Goal: Information Seeking & Learning: Learn about a topic

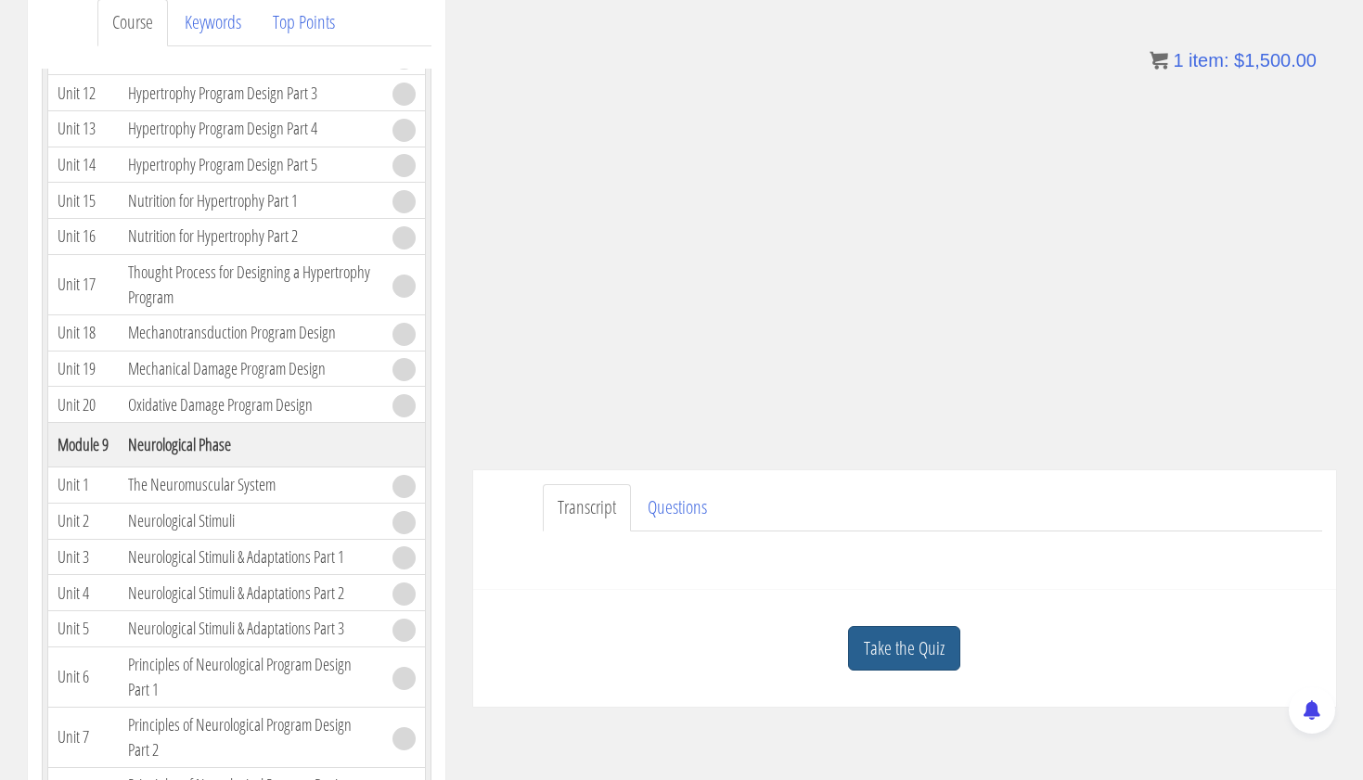
scroll to position [258, 0]
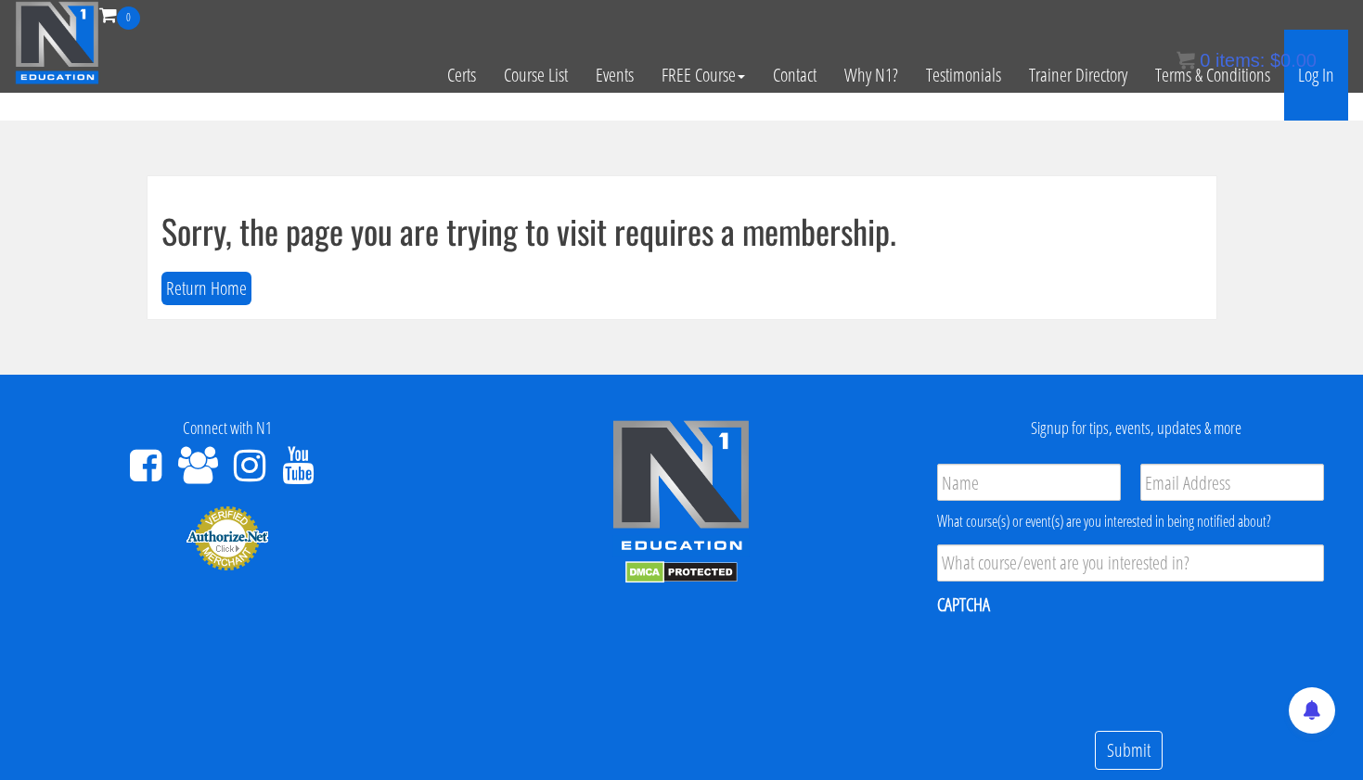
click at [1323, 78] on link "Log In" at bounding box center [1316, 75] width 64 height 91
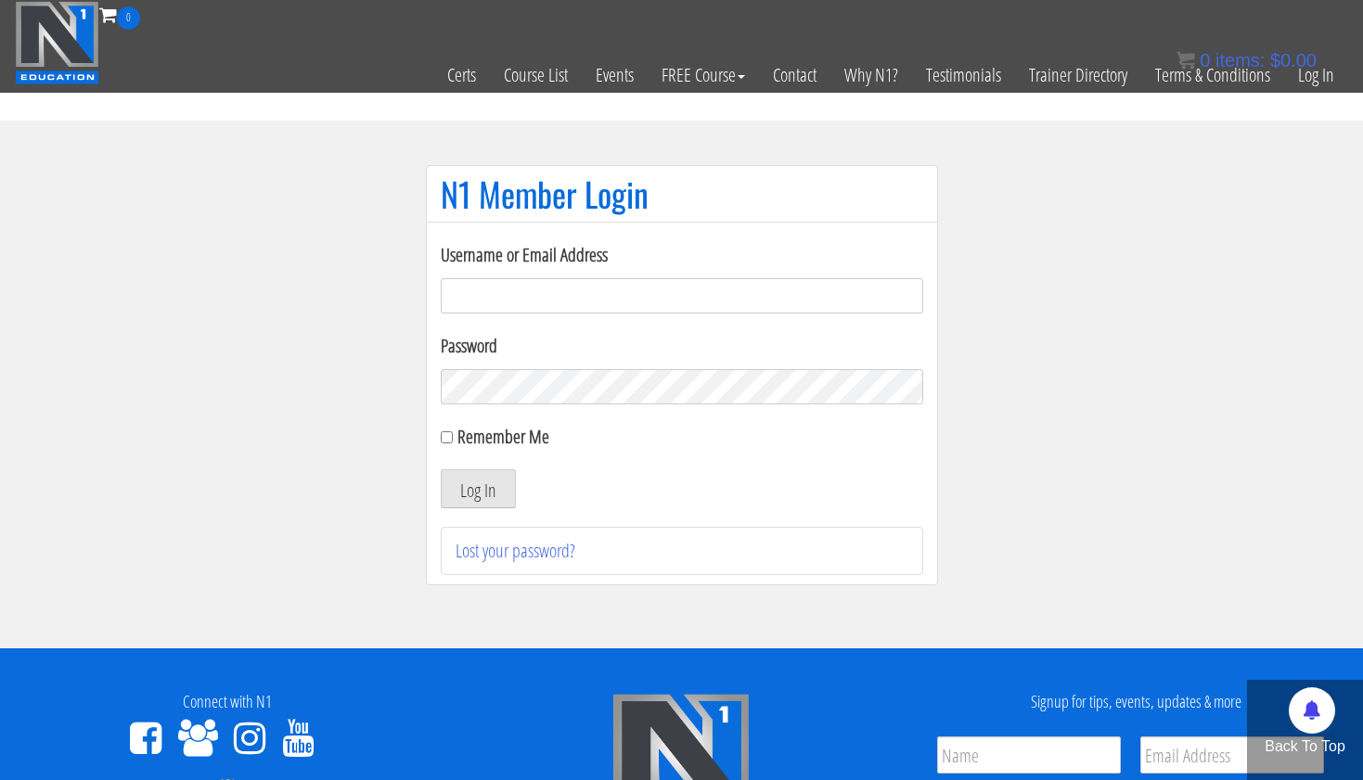
type input "[EMAIL_ADDRESS][DOMAIN_NAME]"
click at [477, 489] on button "Log In" at bounding box center [478, 489] width 75 height 39
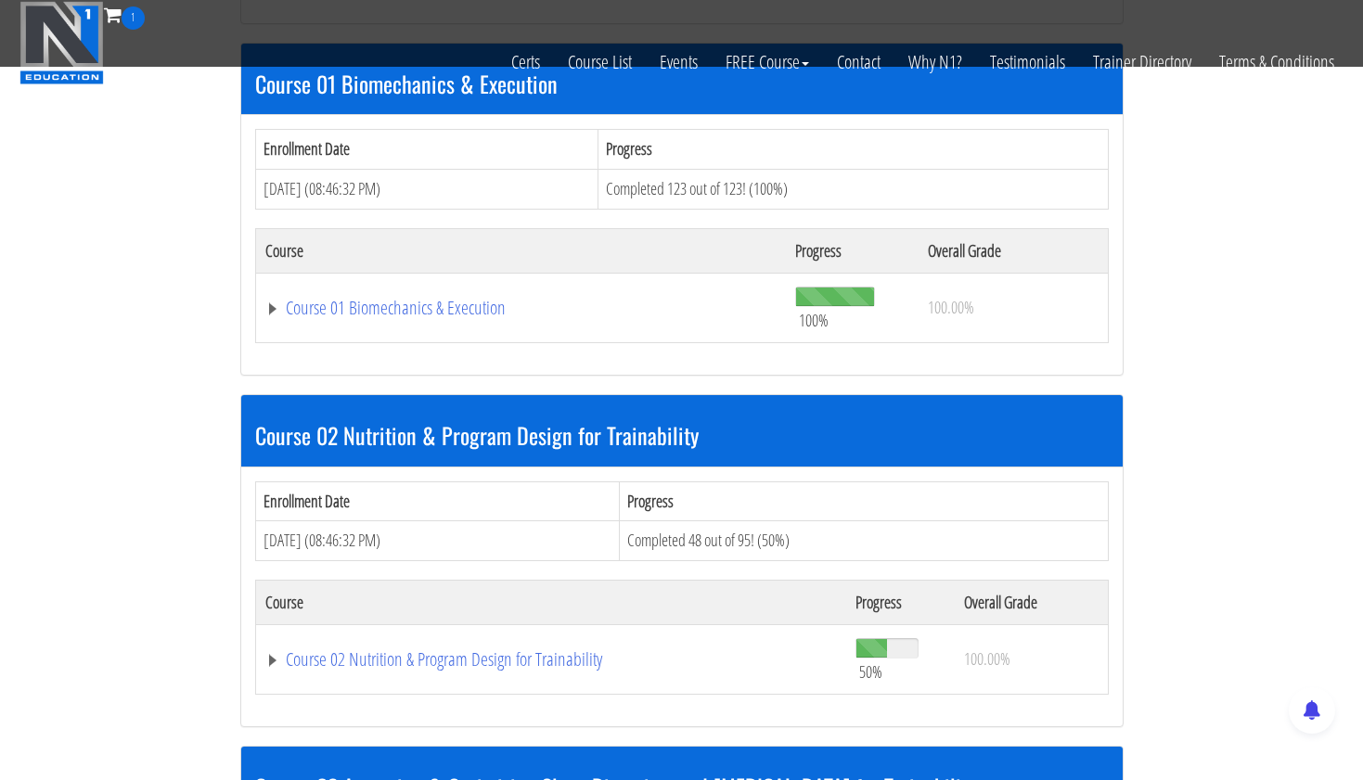
scroll to position [599, 0]
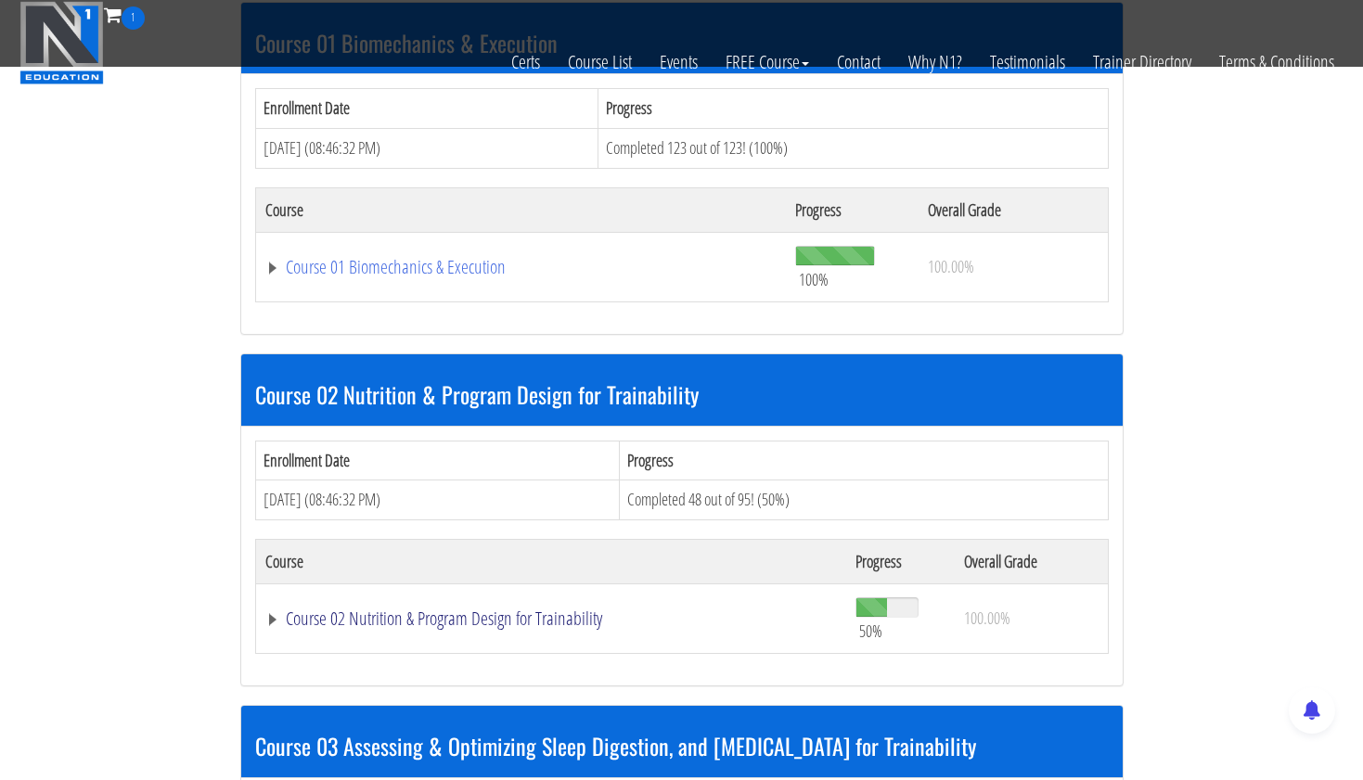
click at [492, 612] on link "Course 02 Nutrition & Program Design for Trainability" at bounding box center [551, 619] width 573 height 19
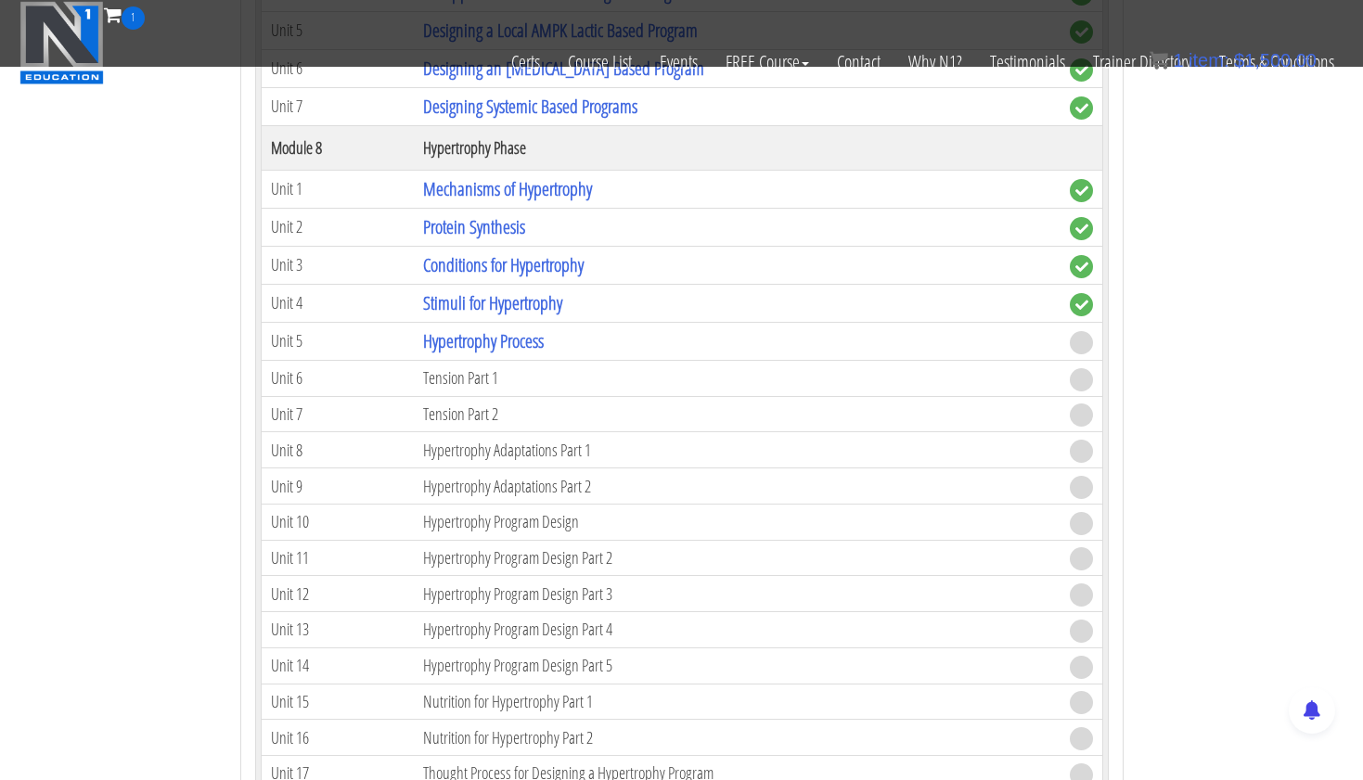
scroll to position [3121, 0]
click at [504, 326] on link "Hypertrophy Process" at bounding box center [483, 338] width 121 height 25
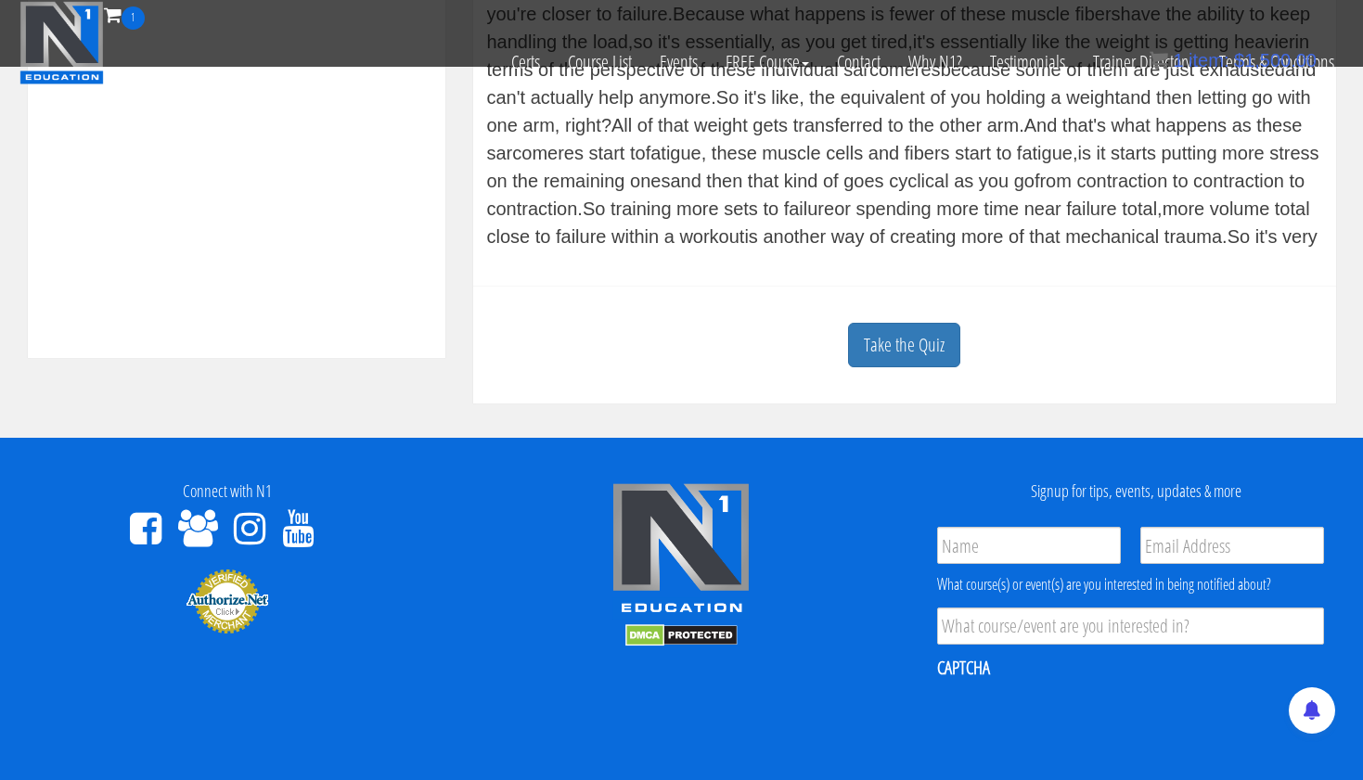
scroll to position [745, 0]
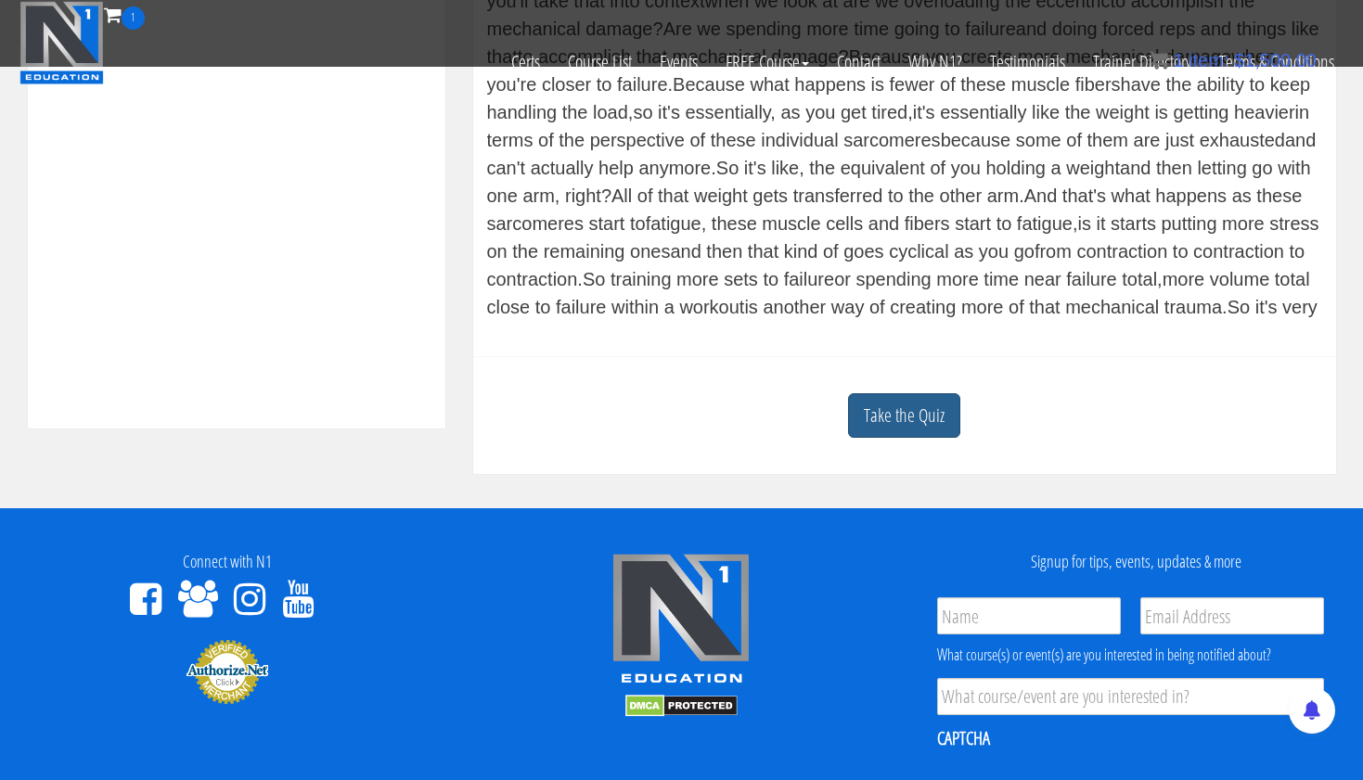
click at [904, 410] on link "Take the Quiz" at bounding box center [904, 415] width 112 height 45
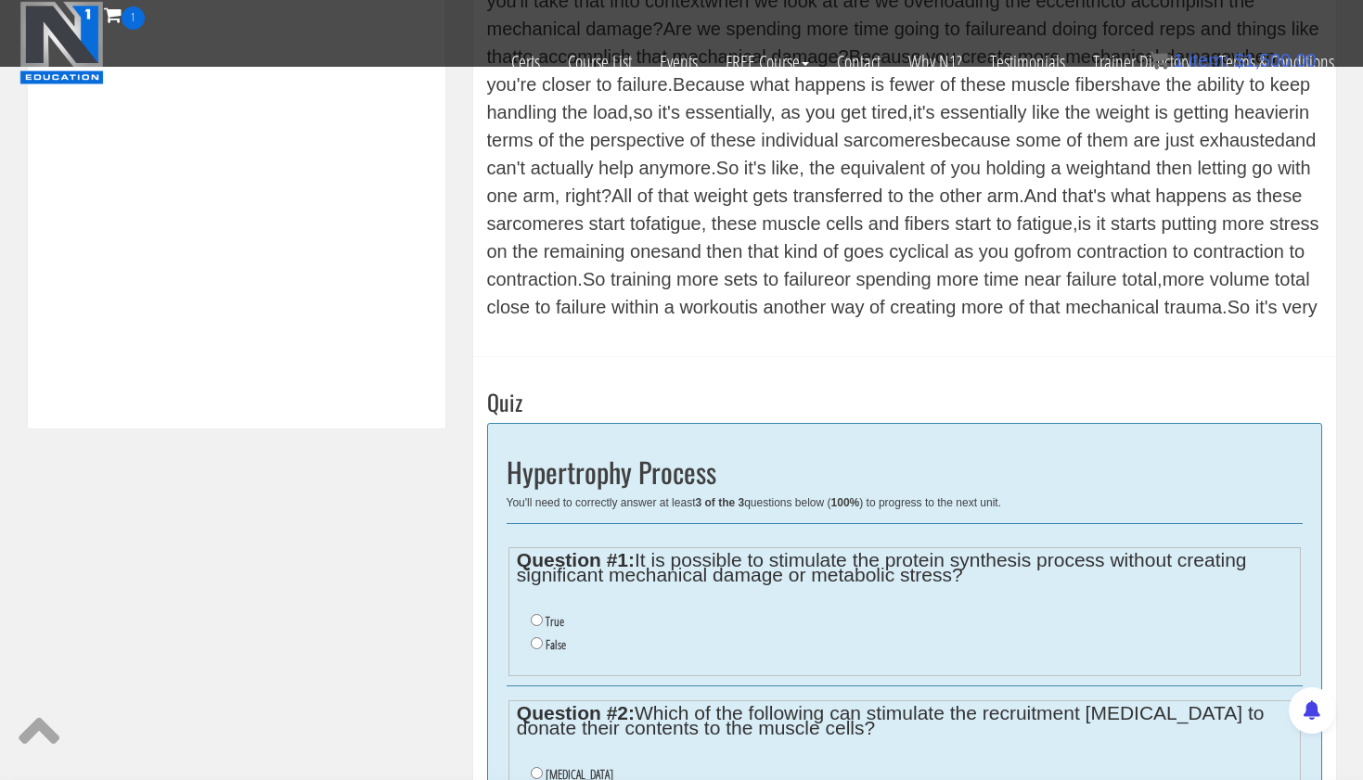
click at [534, 615] on input "True" at bounding box center [537, 620] width 12 height 12
radio input "true"
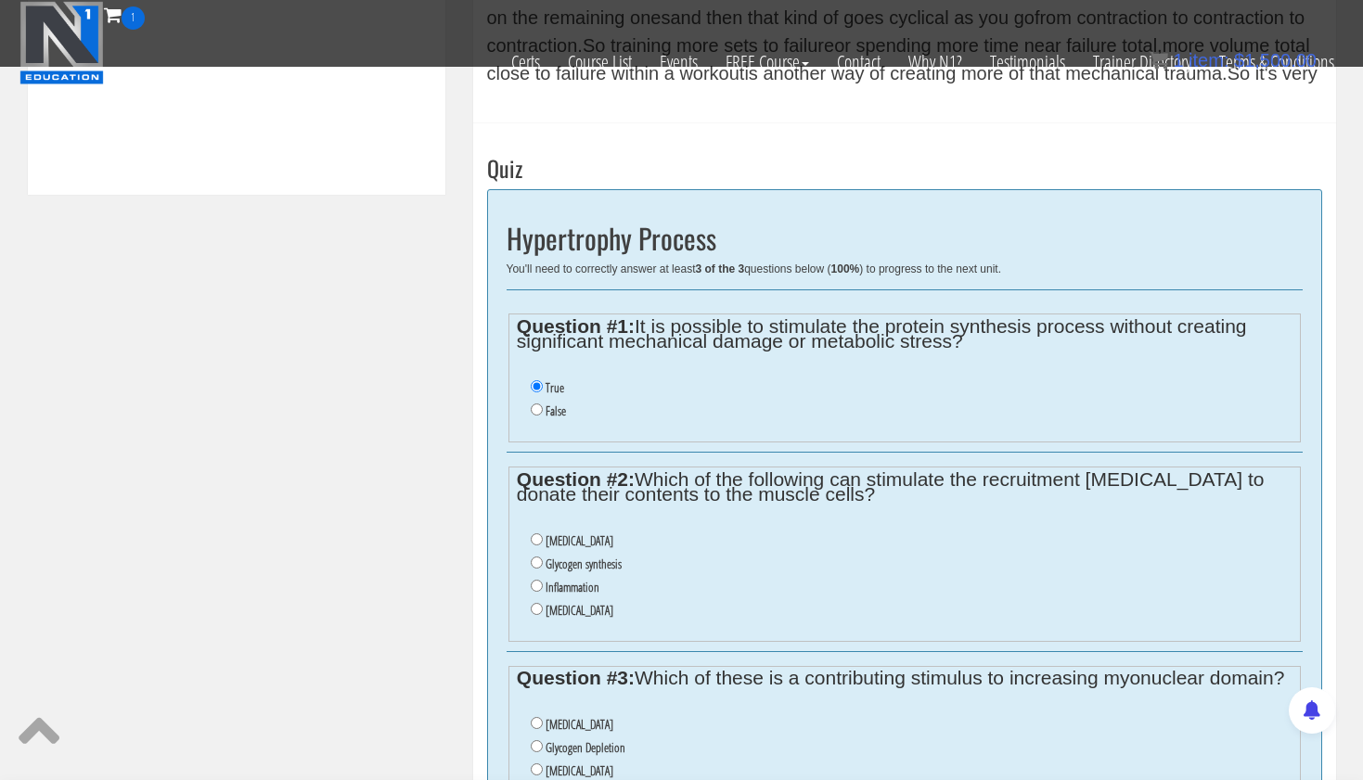
scroll to position [981, 0]
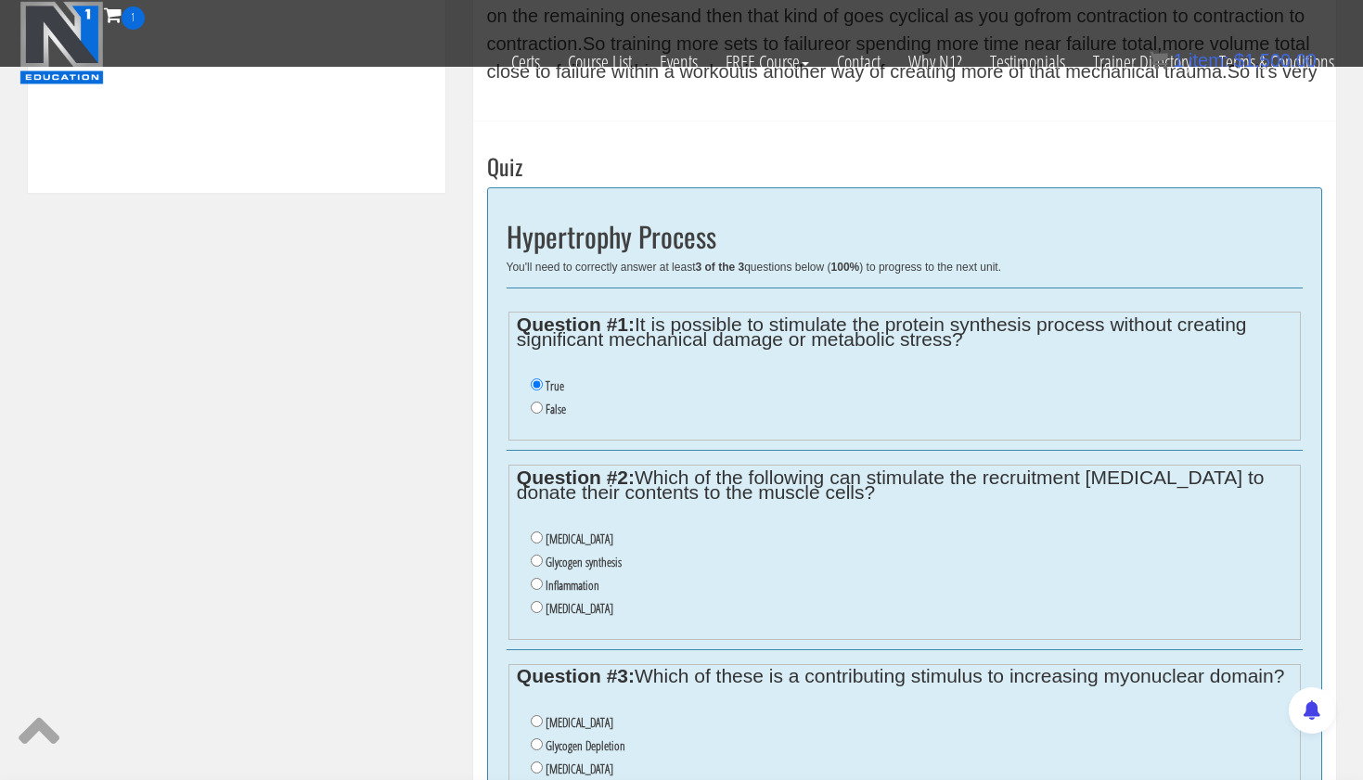
click at [534, 578] on input "Inflammation" at bounding box center [537, 584] width 12 height 12
radio input "true"
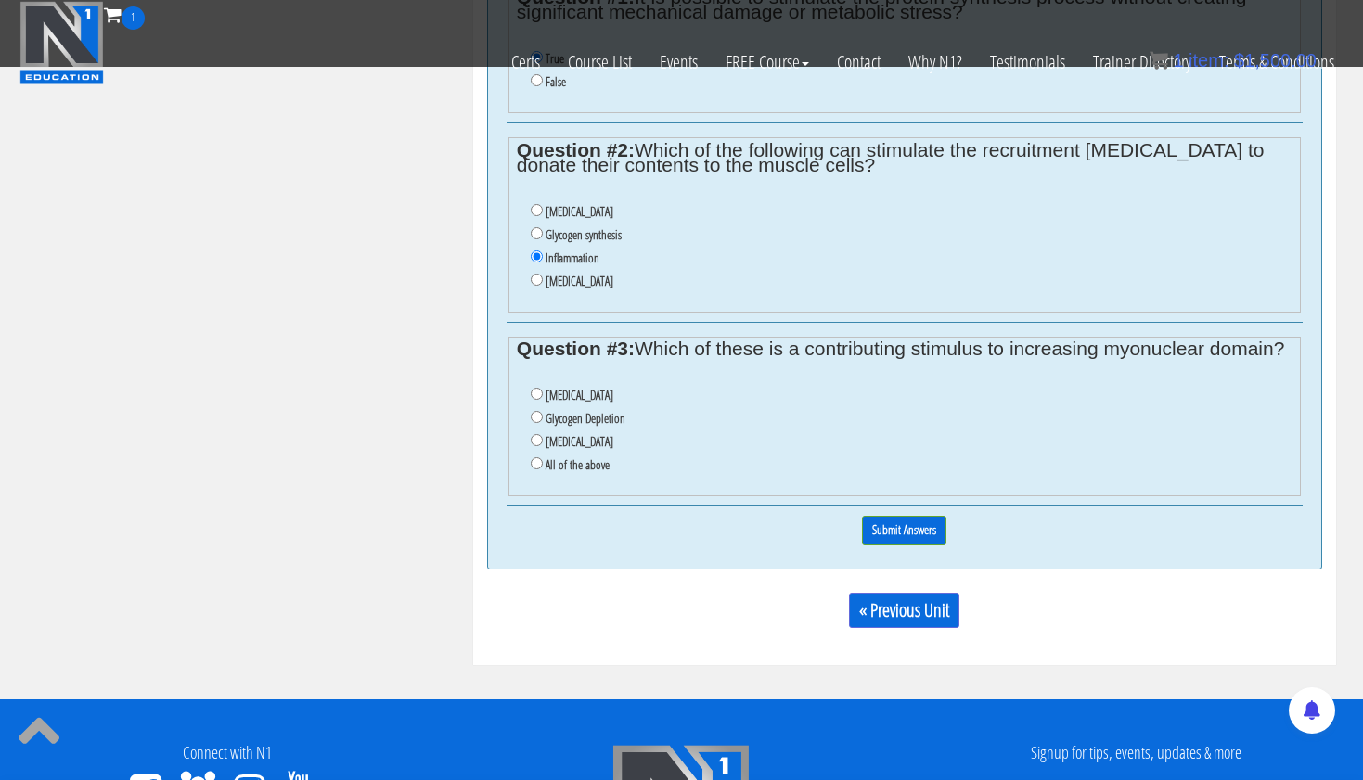
scroll to position [1309, 0]
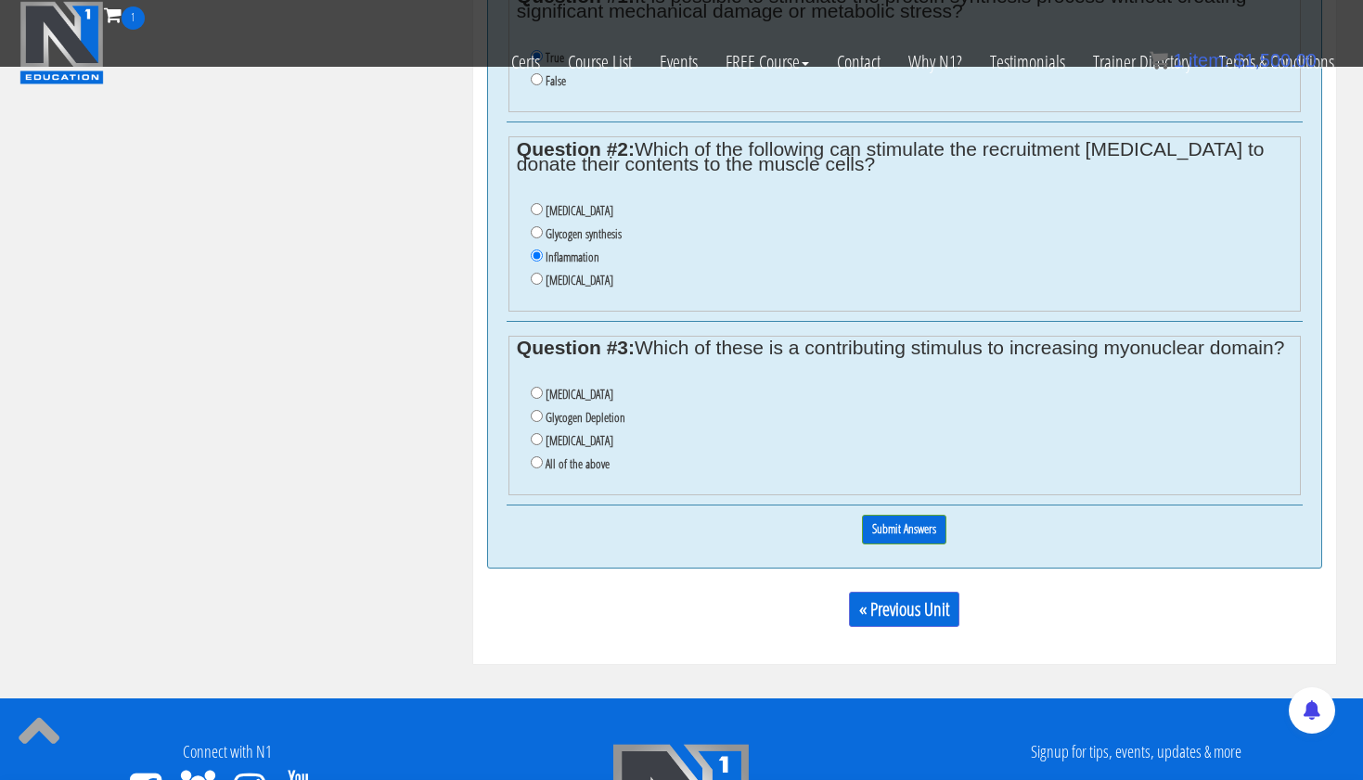
click at [534, 457] on input "All of the above" at bounding box center [537, 463] width 12 height 12
radio input "true"
click at [885, 515] on input "Submit Answers" at bounding box center [904, 529] width 84 height 29
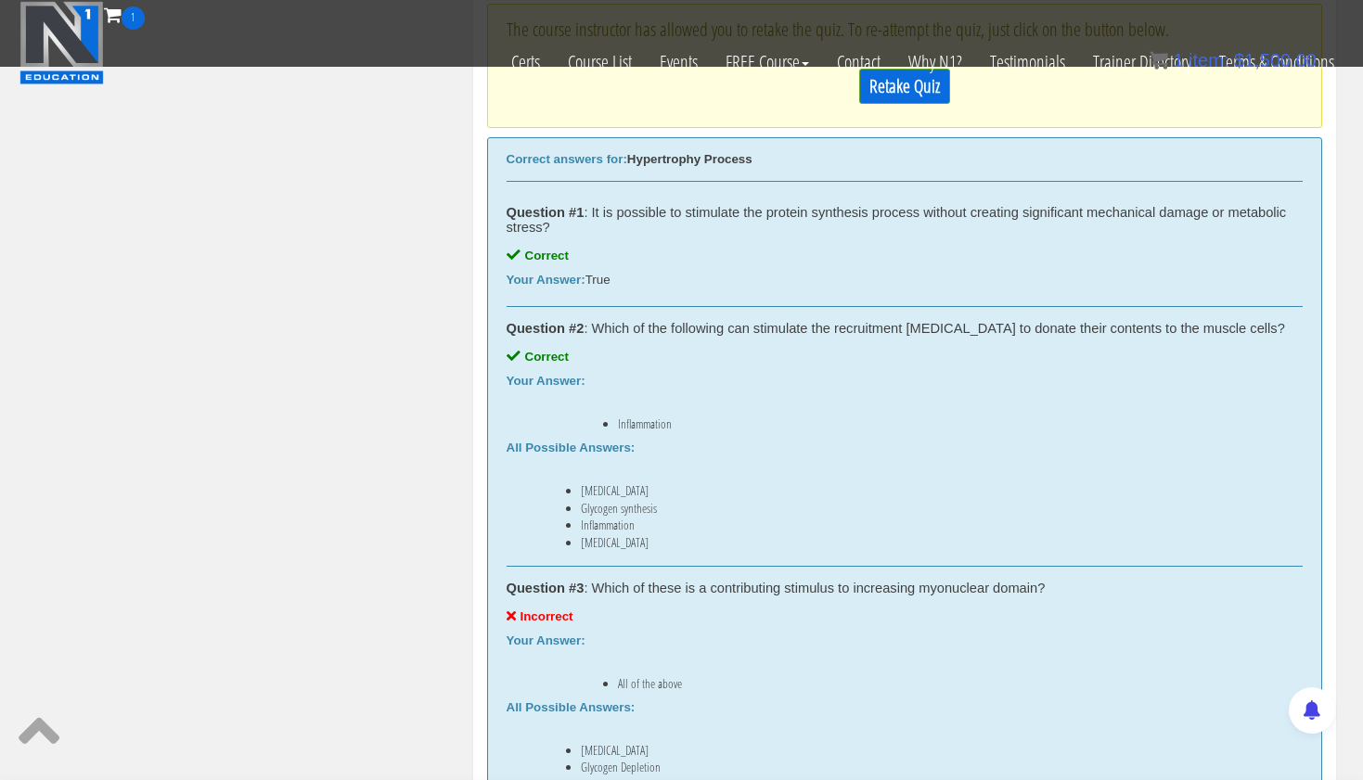
scroll to position [1112, 0]
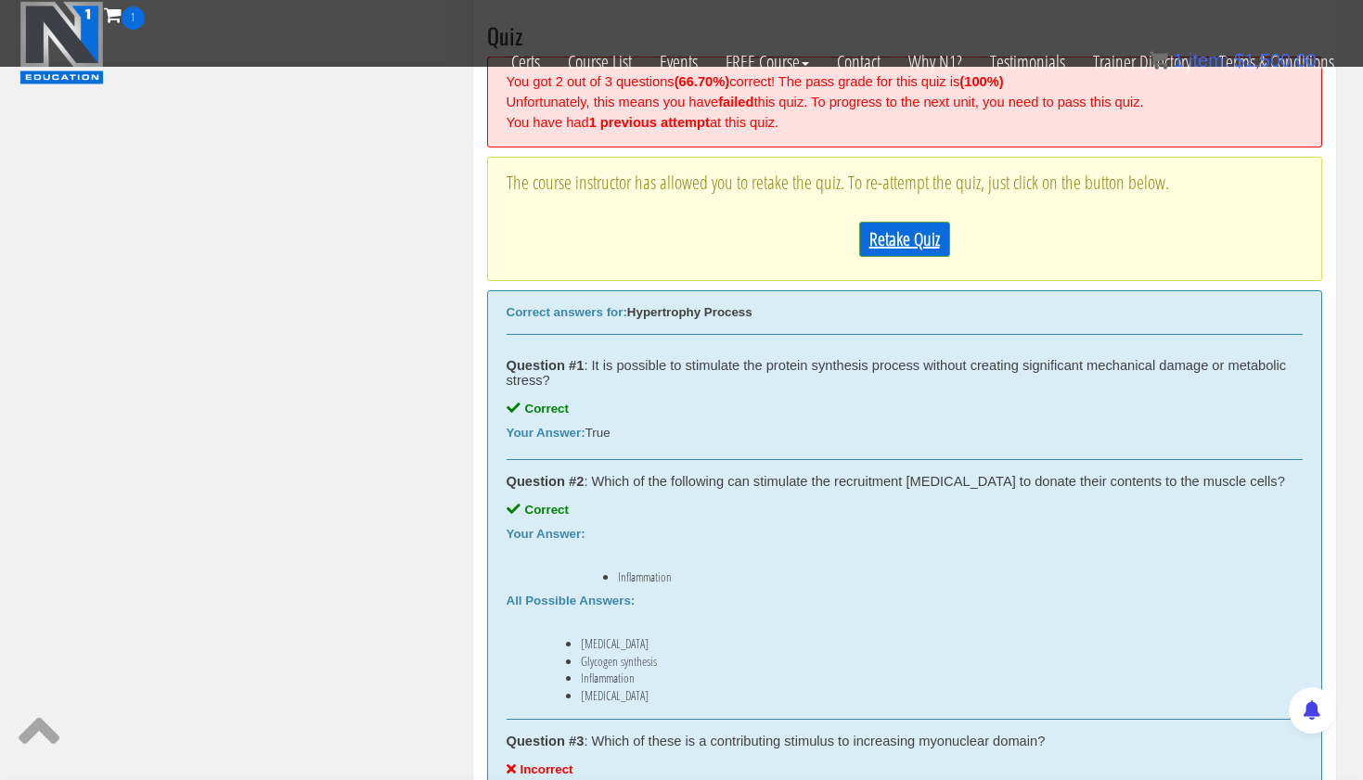
click at [903, 224] on link "Retake Quiz" at bounding box center [904, 239] width 91 height 35
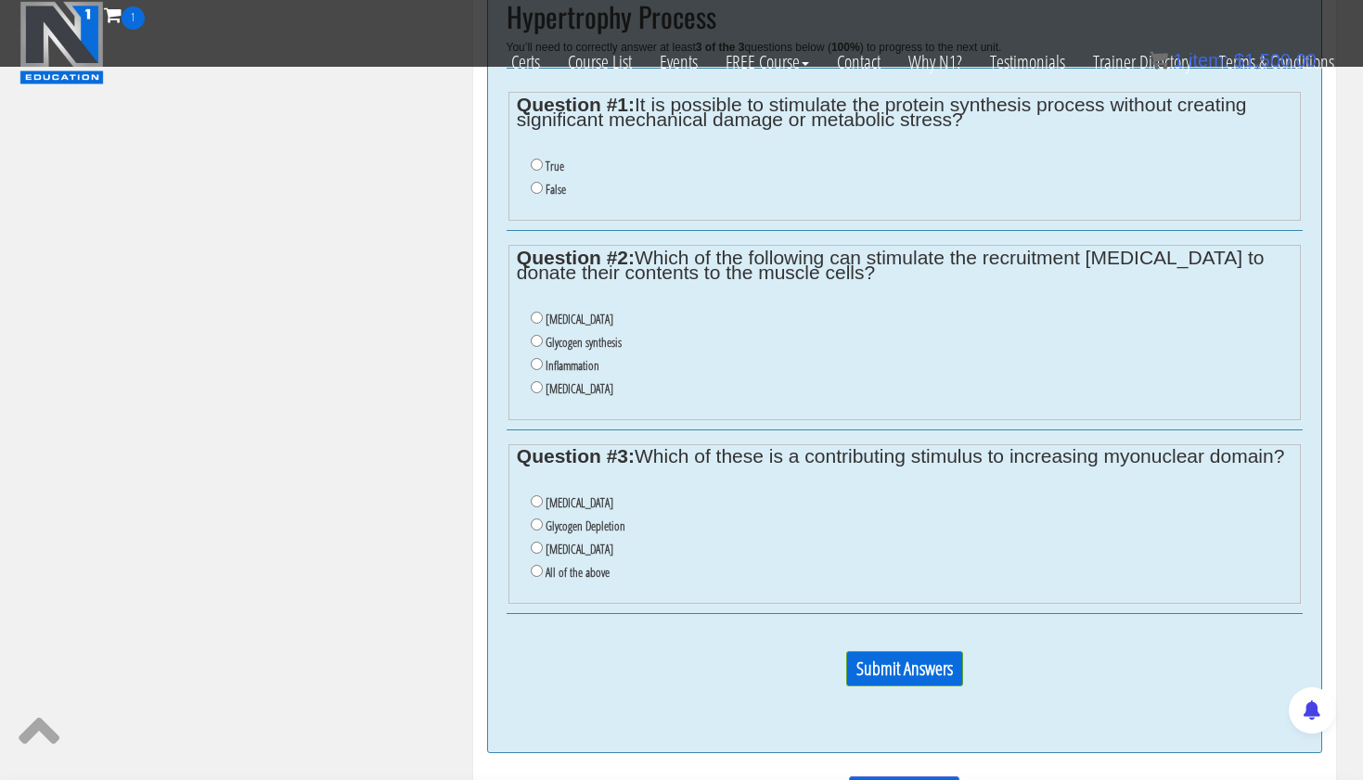
scroll to position [1073, 0]
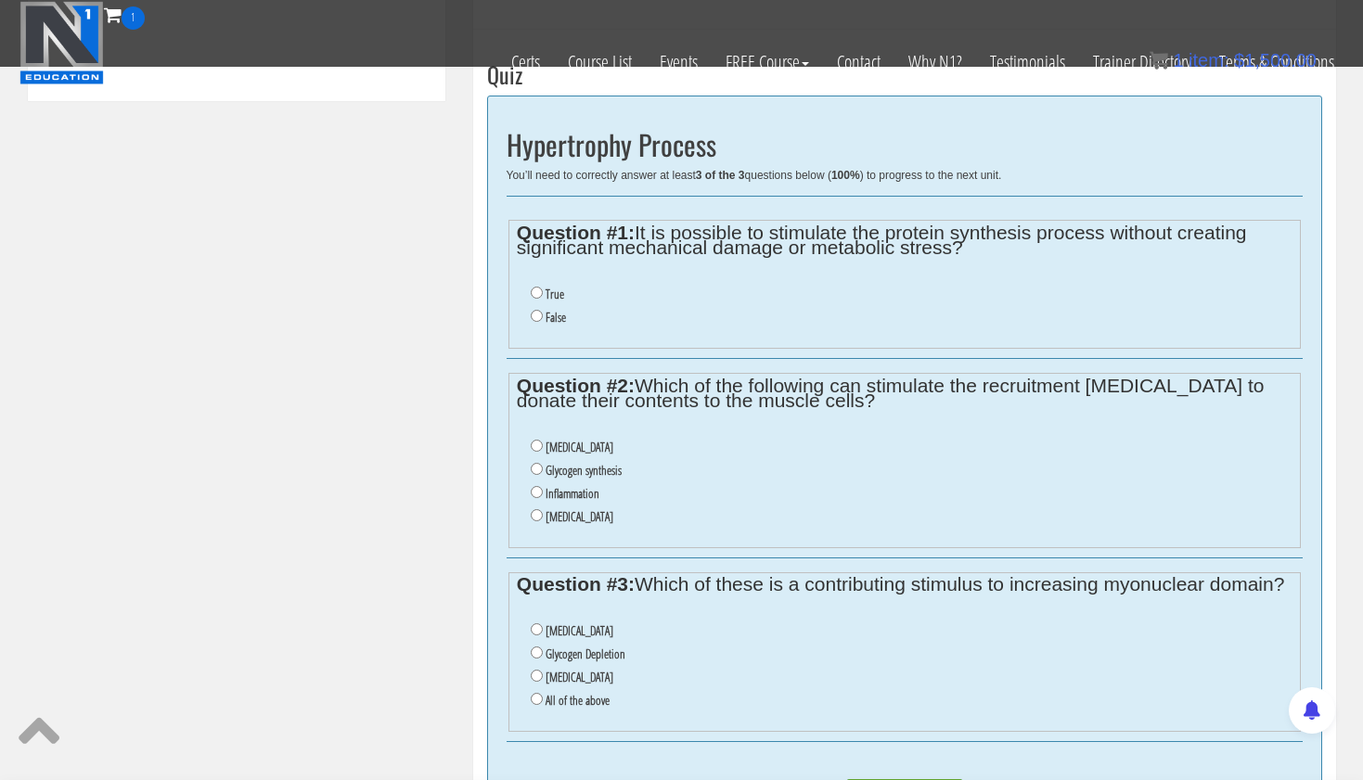
click at [538, 287] on input "True" at bounding box center [537, 293] width 12 height 12
radio input "true"
click at [534, 486] on input "Inflammation" at bounding box center [537, 492] width 12 height 12
radio input "true"
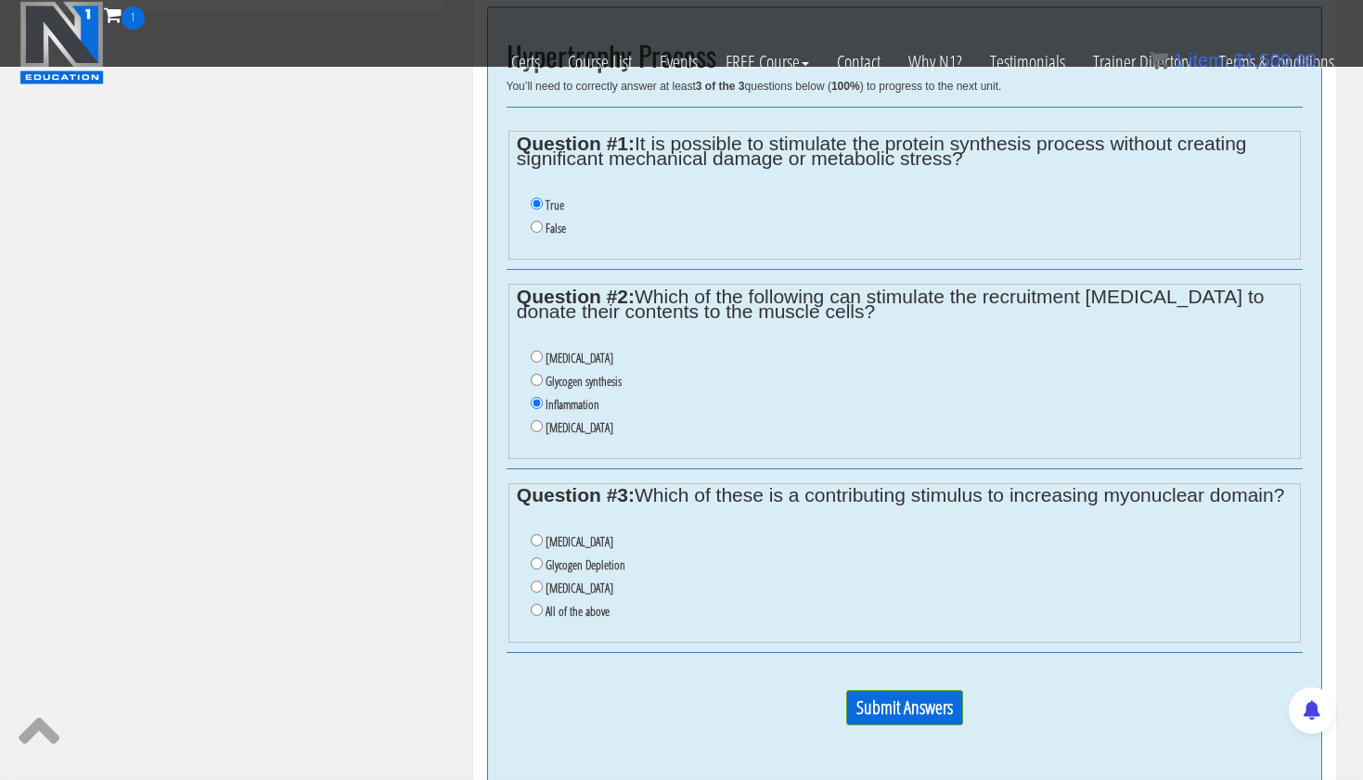
scroll to position [1162, 0]
click at [535, 581] on input "Lactic Acid" at bounding box center [537, 587] width 12 height 12
radio input "true"
click at [904, 690] on input "Submit Answers" at bounding box center [904, 707] width 117 height 35
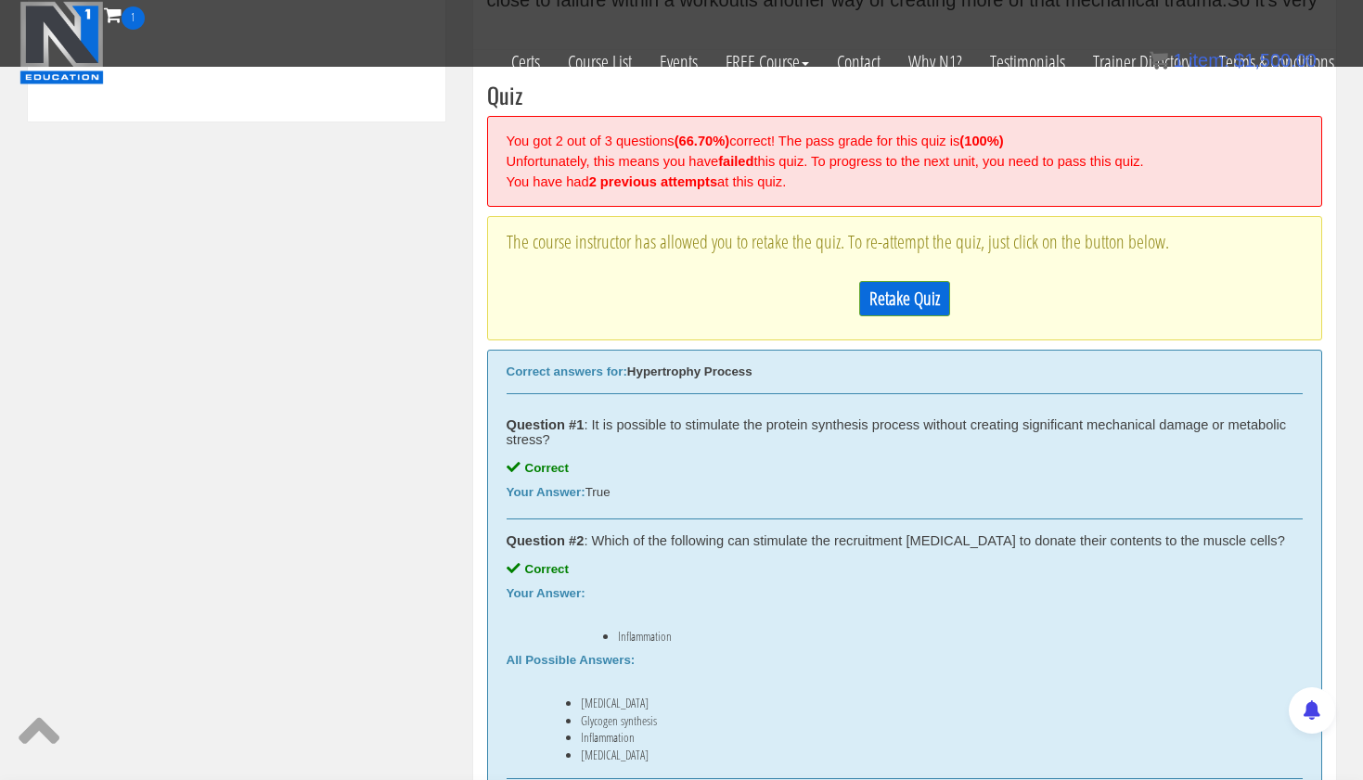
scroll to position [1004, 0]
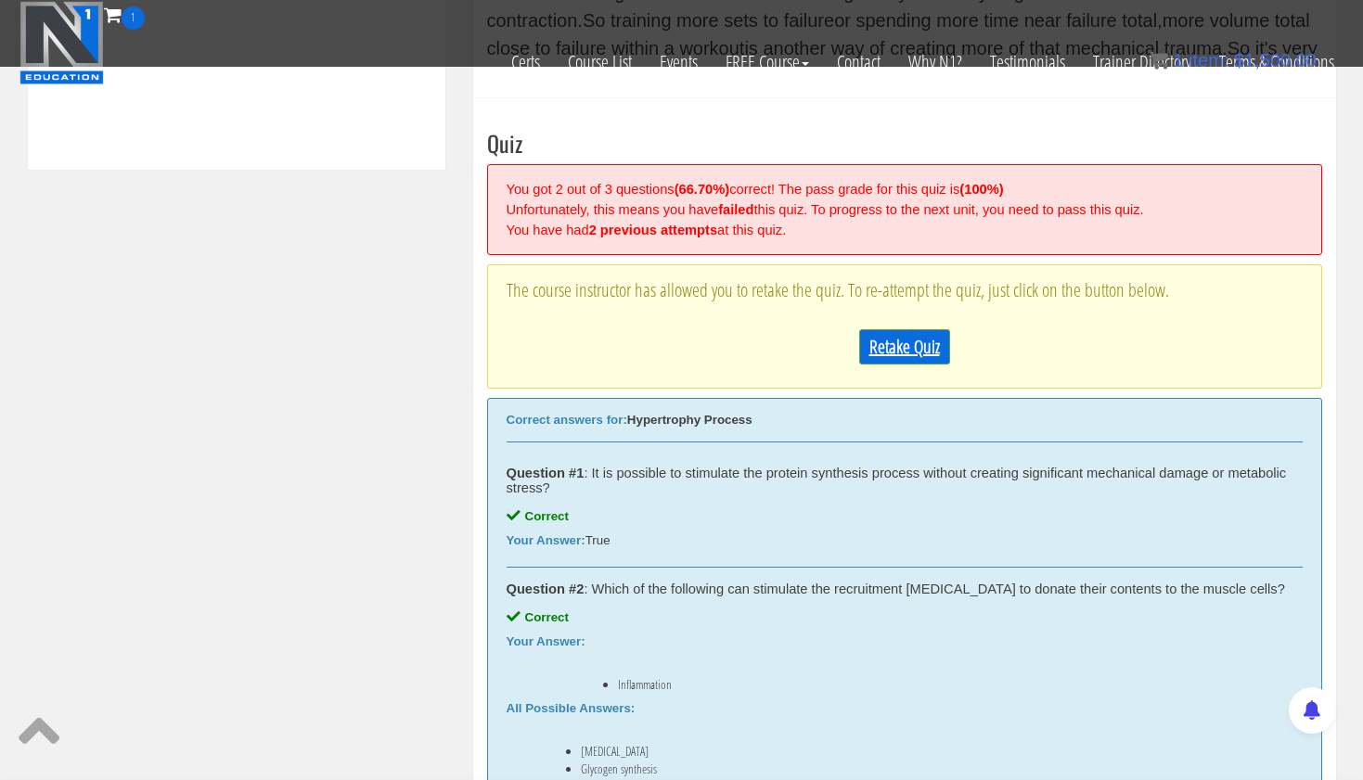
click at [912, 339] on link "Retake Quiz" at bounding box center [904, 346] width 91 height 35
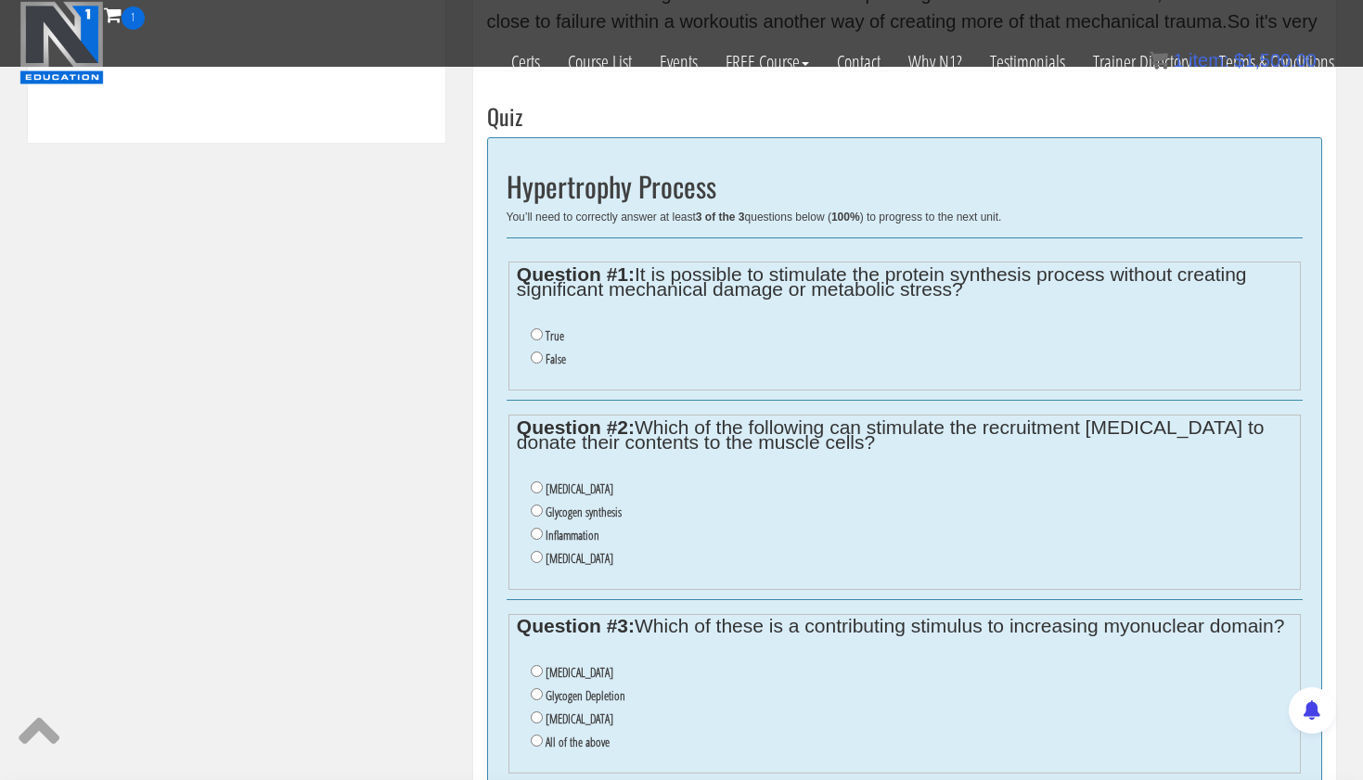
scroll to position [1034, 0]
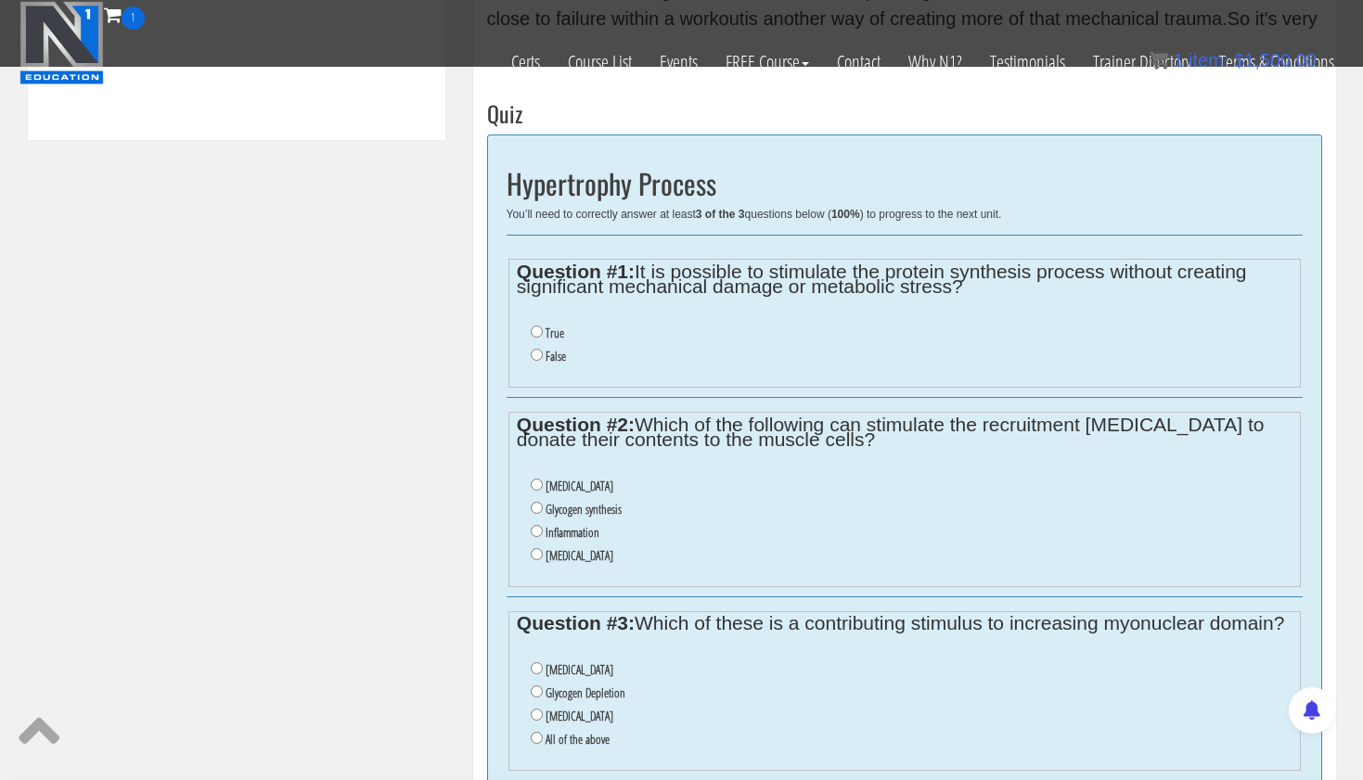
click at [550, 328] on label "True" at bounding box center [555, 333] width 19 height 15
click at [543, 328] on input "True" at bounding box center [537, 332] width 12 height 12
radio input "true"
click at [568, 525] on label "Inflammation" at bounding box center [573, 532] width 54 height 15
click at [543, 525] on input "Inflammation" at bounding box center [537, 531] width 12 height 12
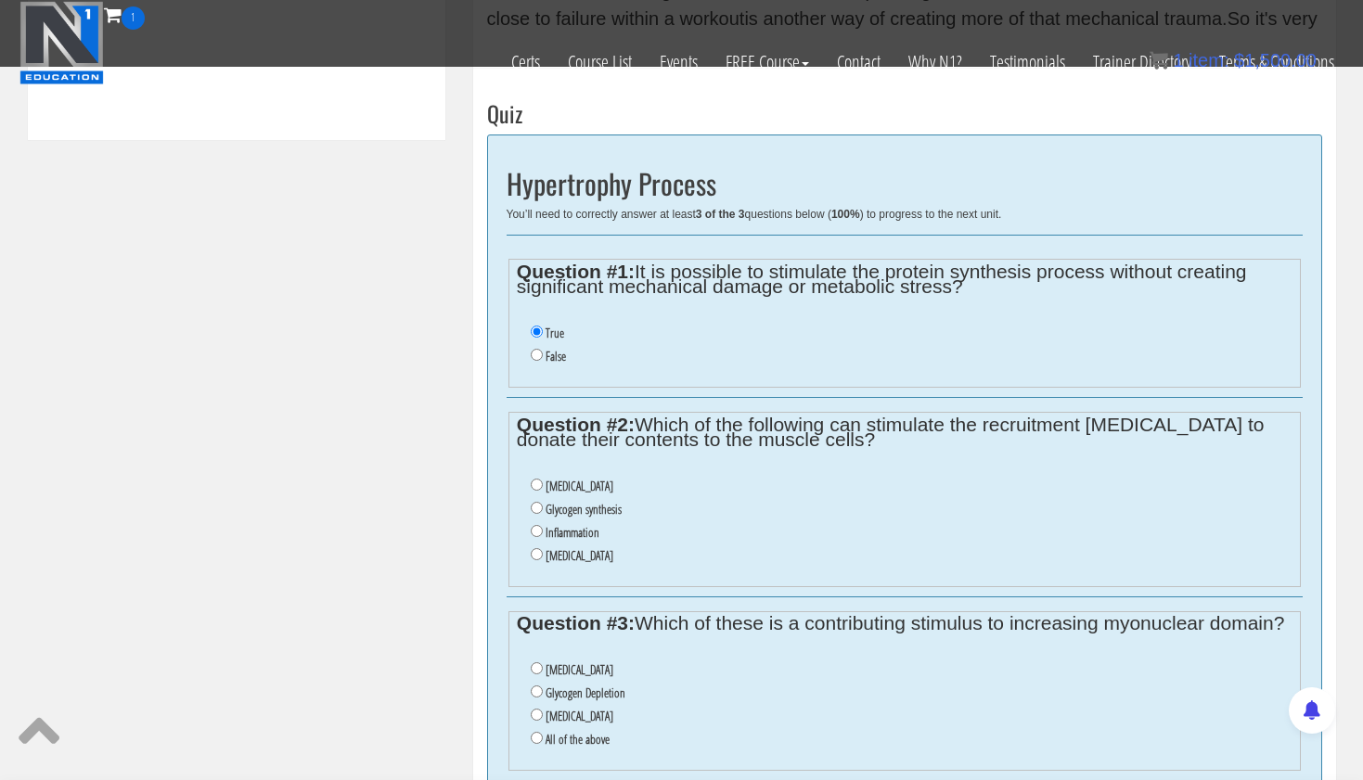
radio input "true"
click at [594, 663] on label "[MEDICAL_DATA]" at bounding box center [580, 670] width 68 height 15
click at [543, 663] on input "[MEDICAL_DATA]" at bounding box center [537, 669] width 12 height 12
radio input "true"
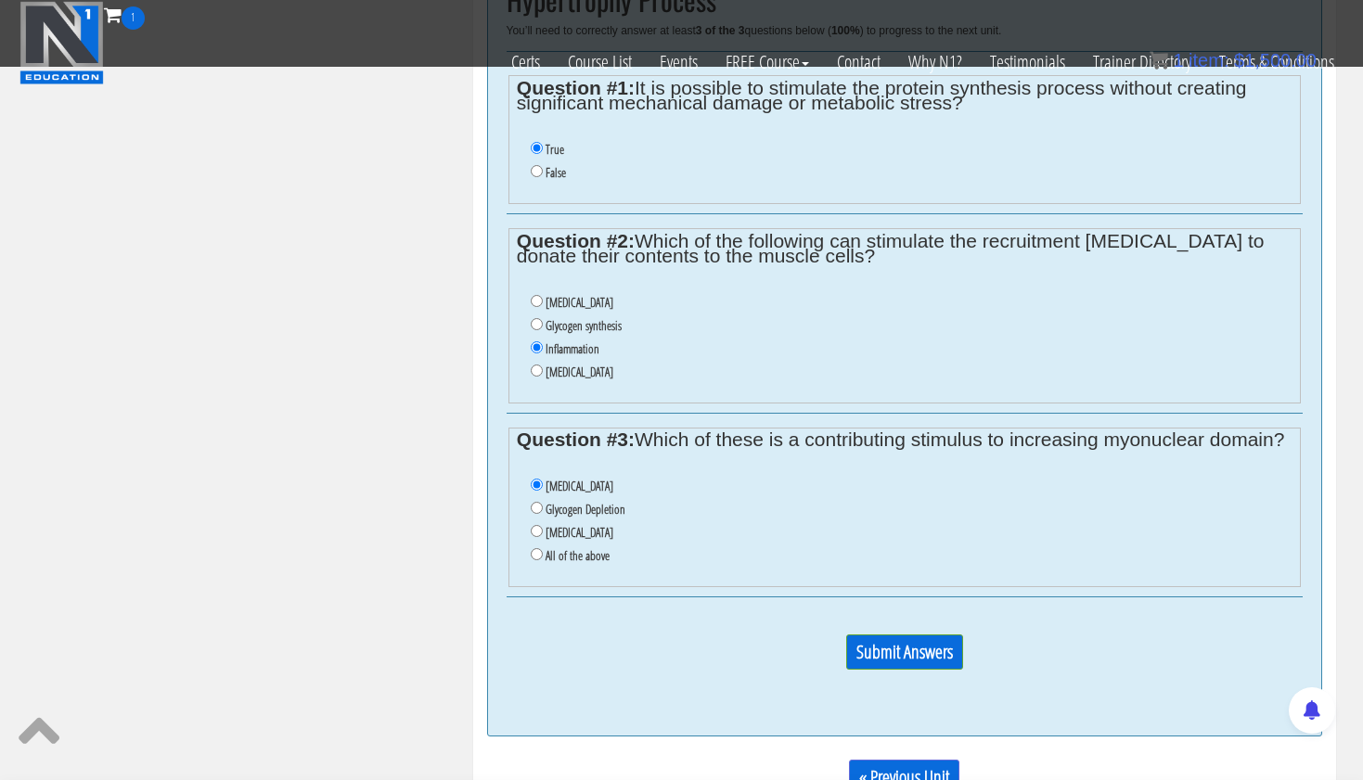
scroll to position [1310, 0]
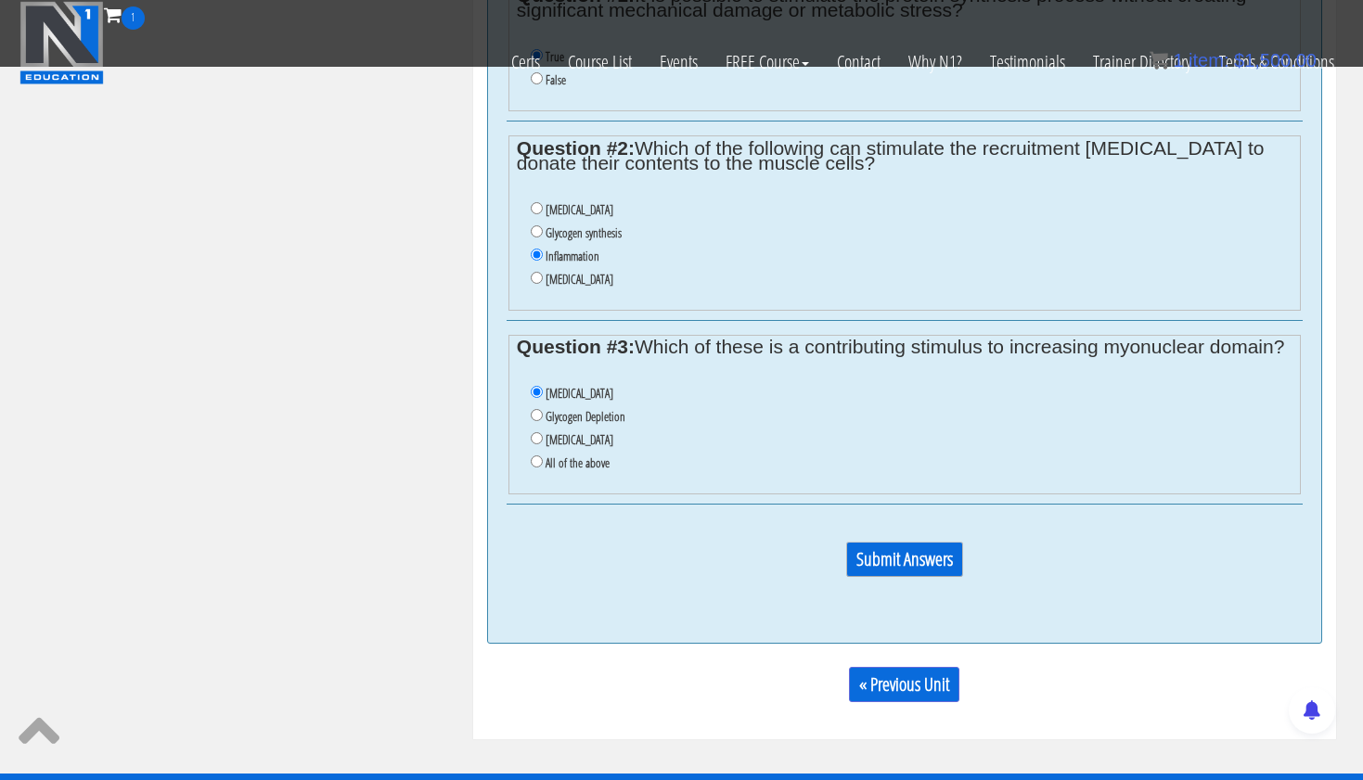
click at [898, 542] on input "Submit Answers" at bounding box center [904, 559] width 117 height 35
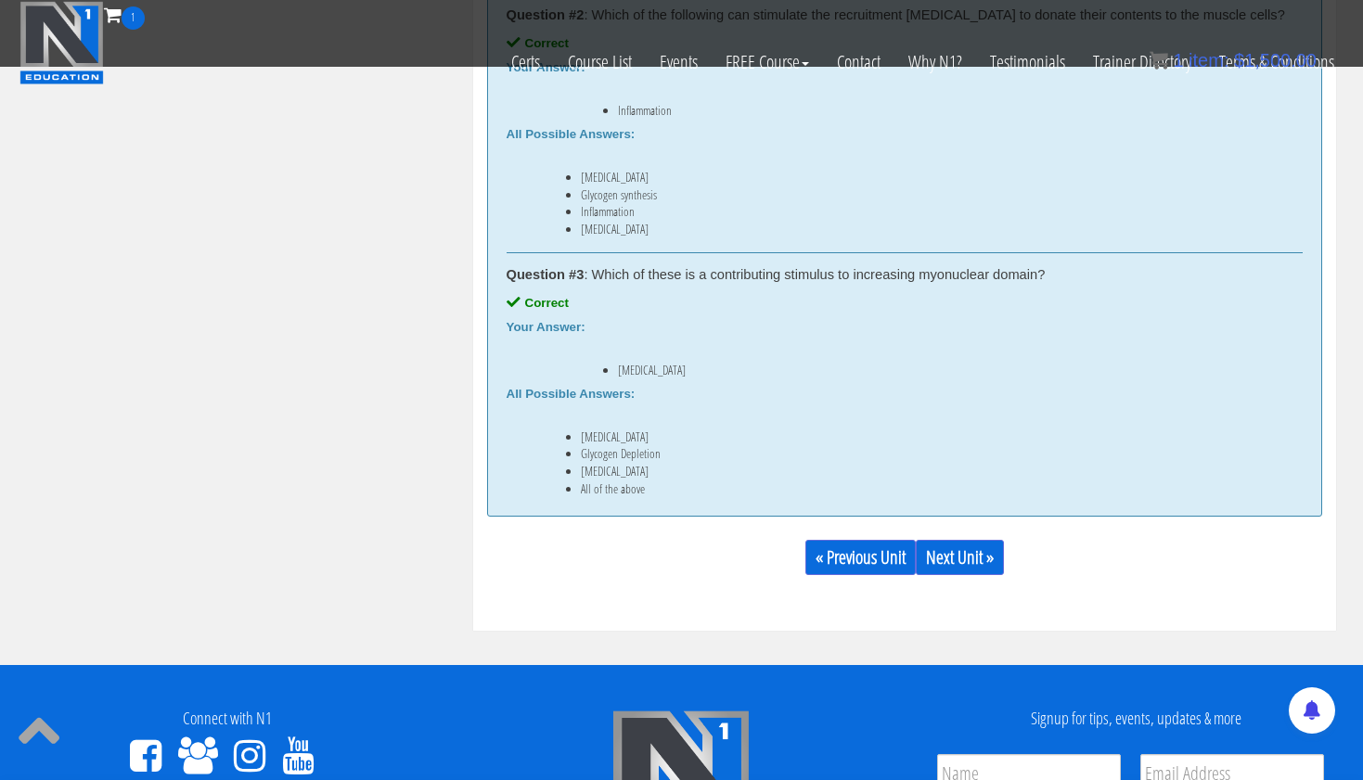
scroll to position [1504, 0]
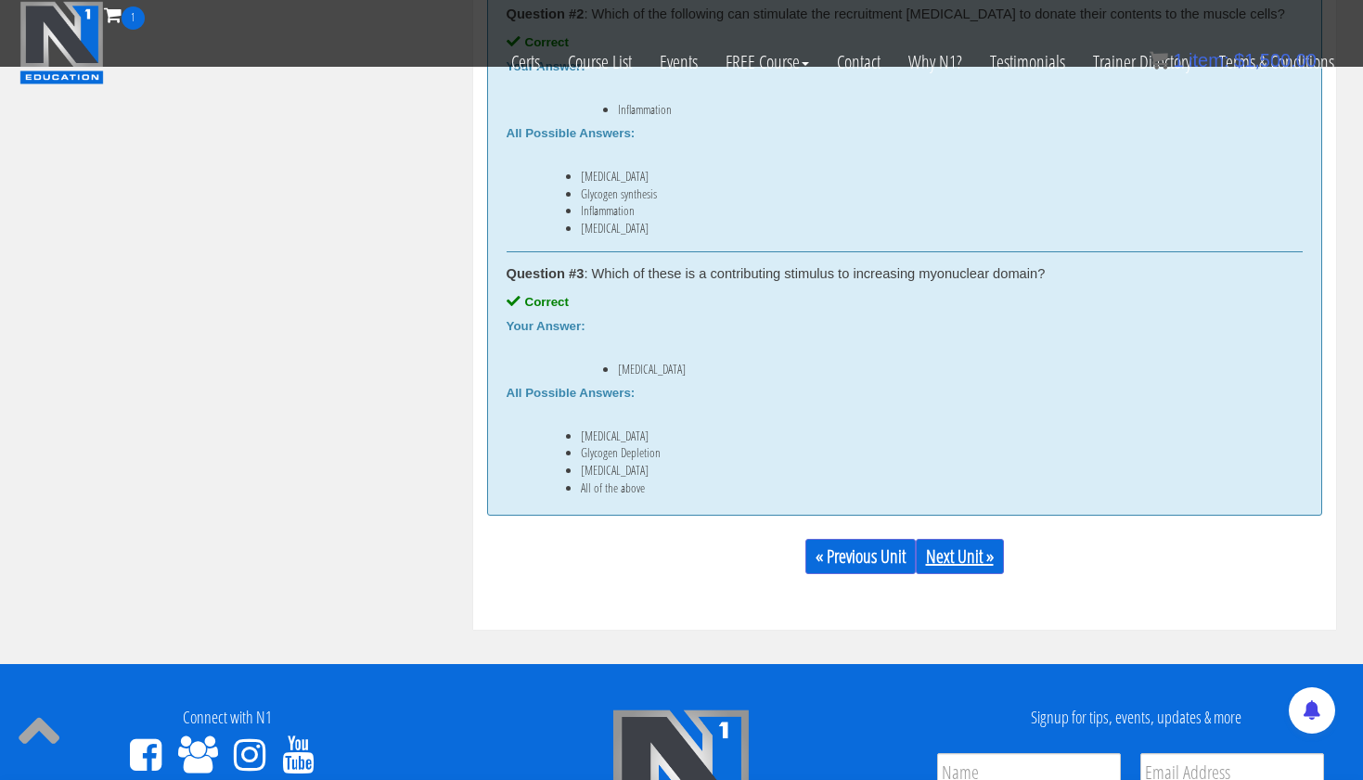
click at [951, 556] on link "Next Unit »" at bounding box center [960, 556] width 88 height 35
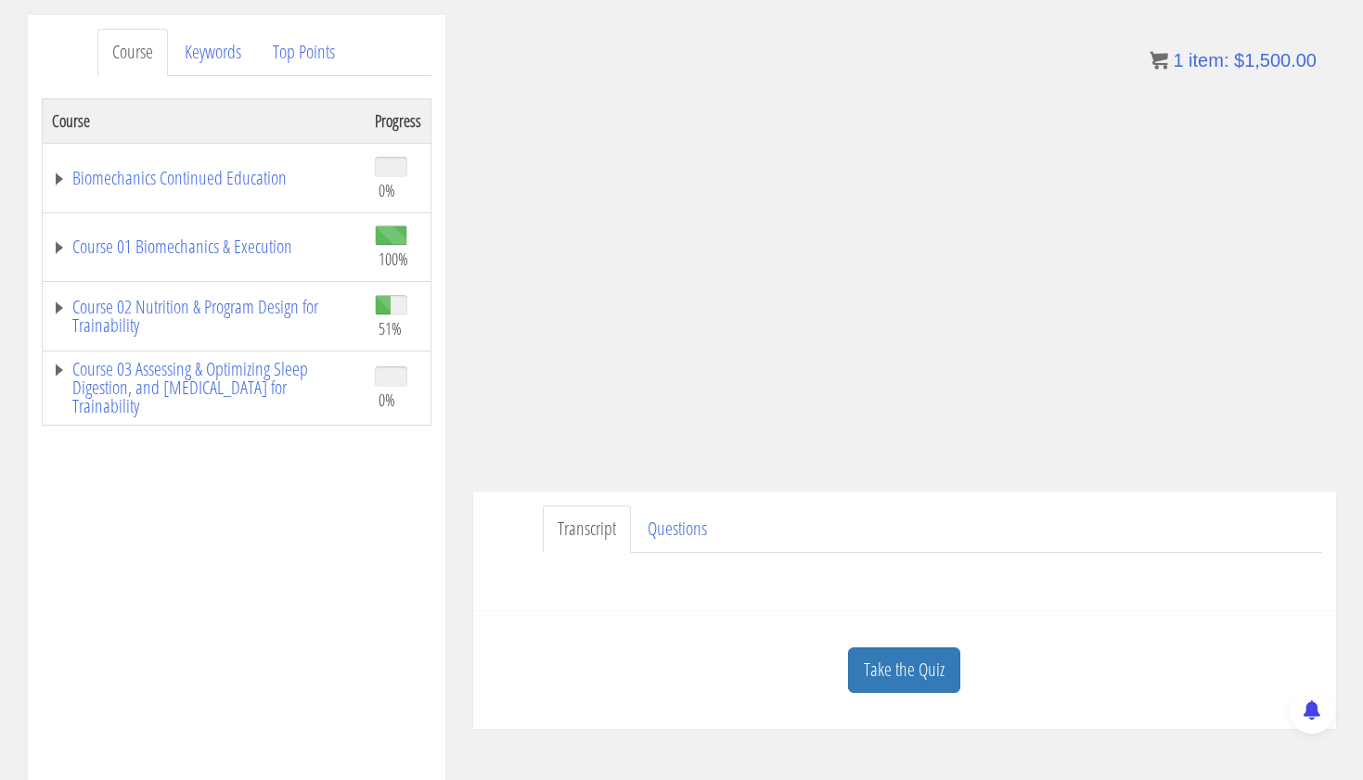
scroll to position [230, 0]
click at [923, 656] on link "Take the Quiz" at bounding box center [904, 668] width 112 height 45
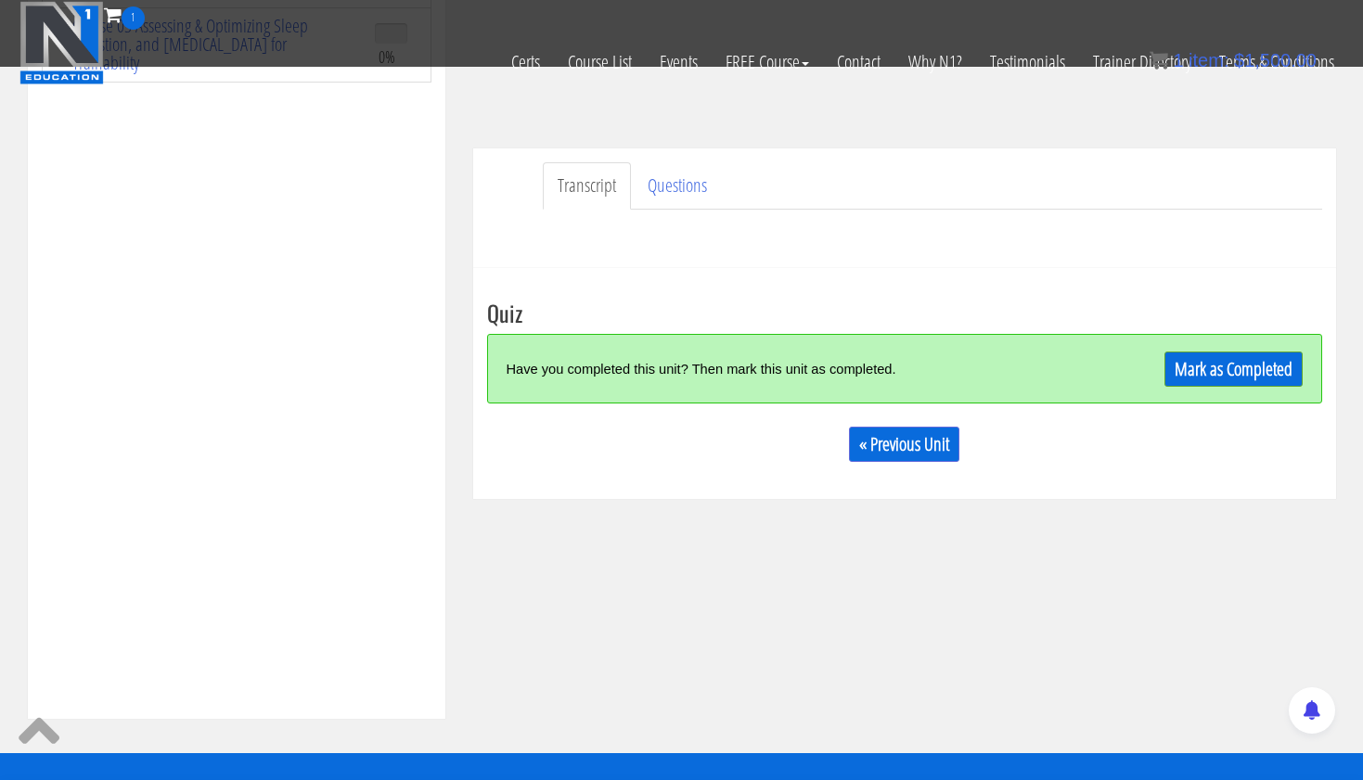
scroll to position [470, 0]
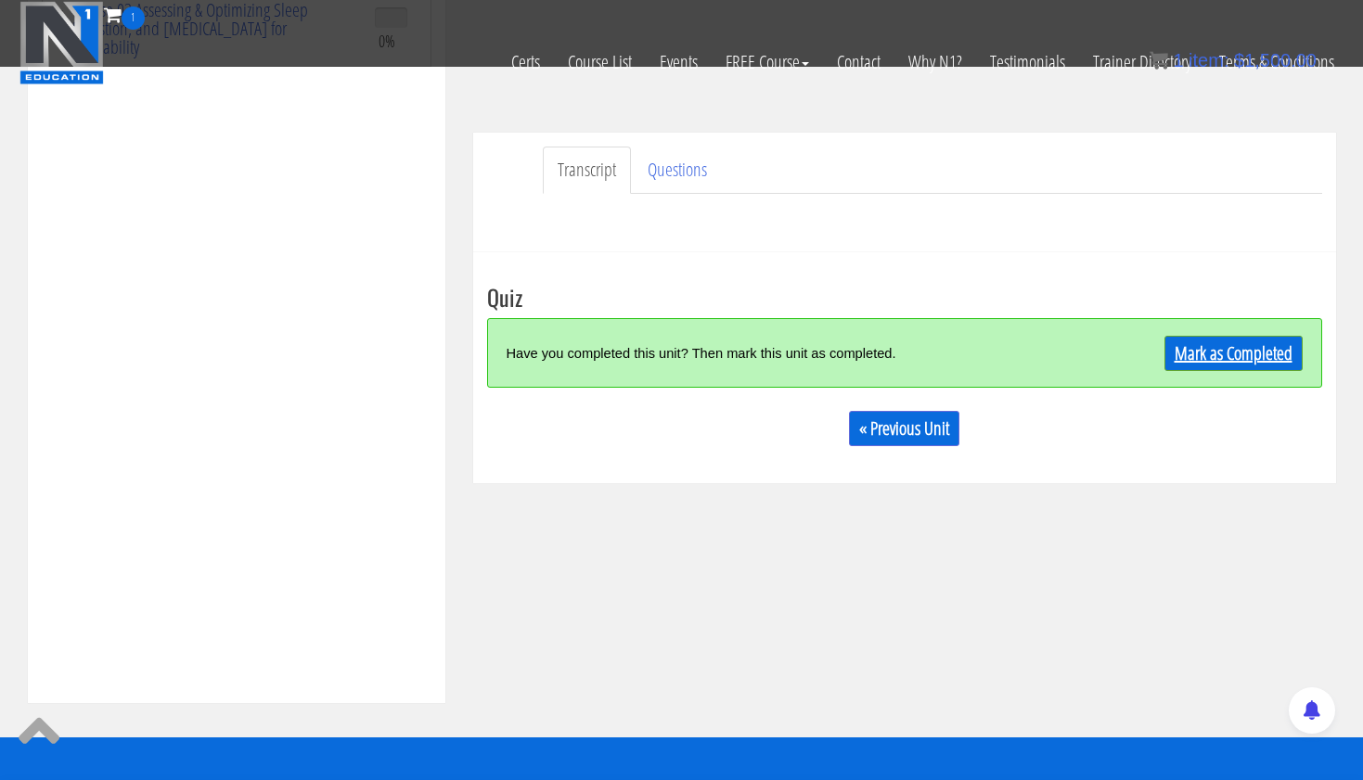
click at [1177, 357] on link "Mark as Completed" at bounding box center [1234, 353] width 138 height 35
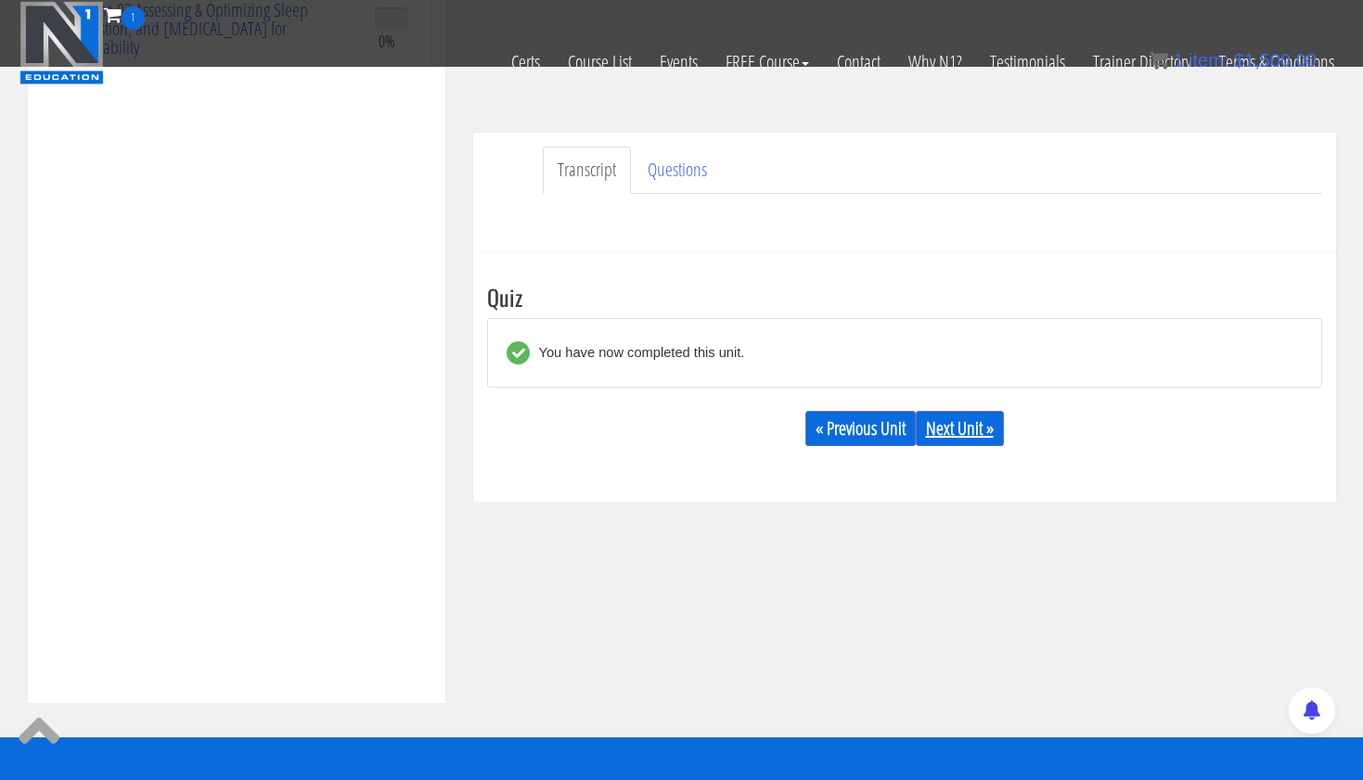
click at [955, 444] on link "Next Unit »" at bounding box center [960, 428] width 88 height 35
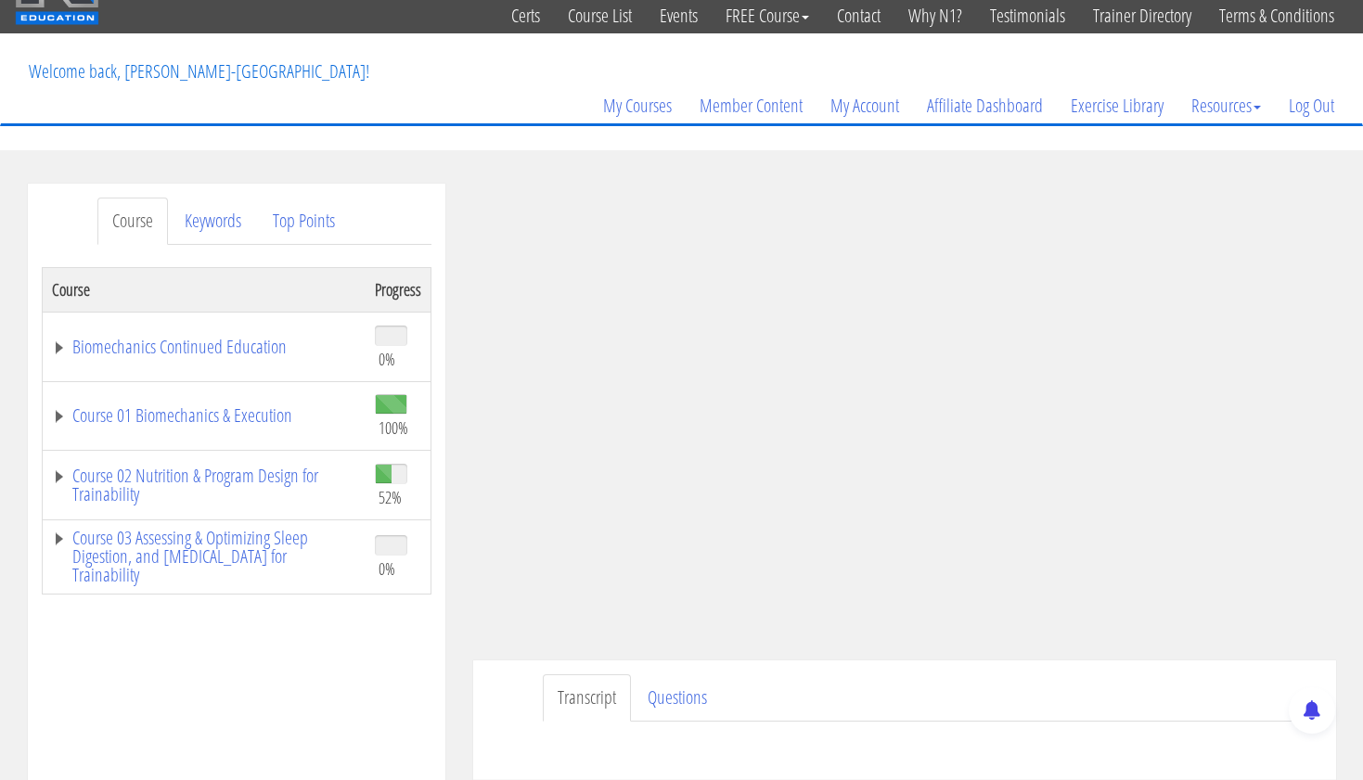
scroll to position [59, 0]
click at [272, 479] on link "Course 02 Nutrition & Program Design for Trainability" at bounding box center [204, 485] width 304 height 37
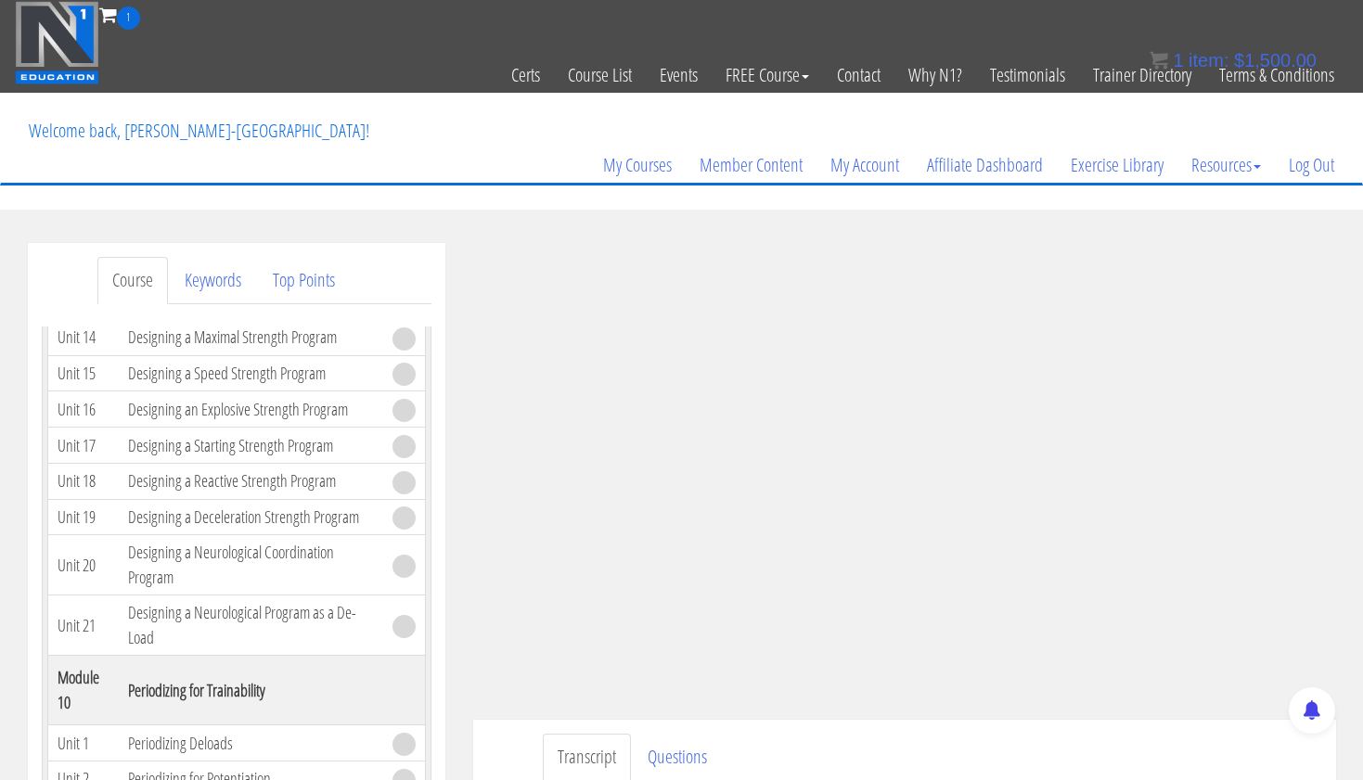
scroll to position [0, 0]
